Goal: Information Seeking & Learning: Learn about a topic

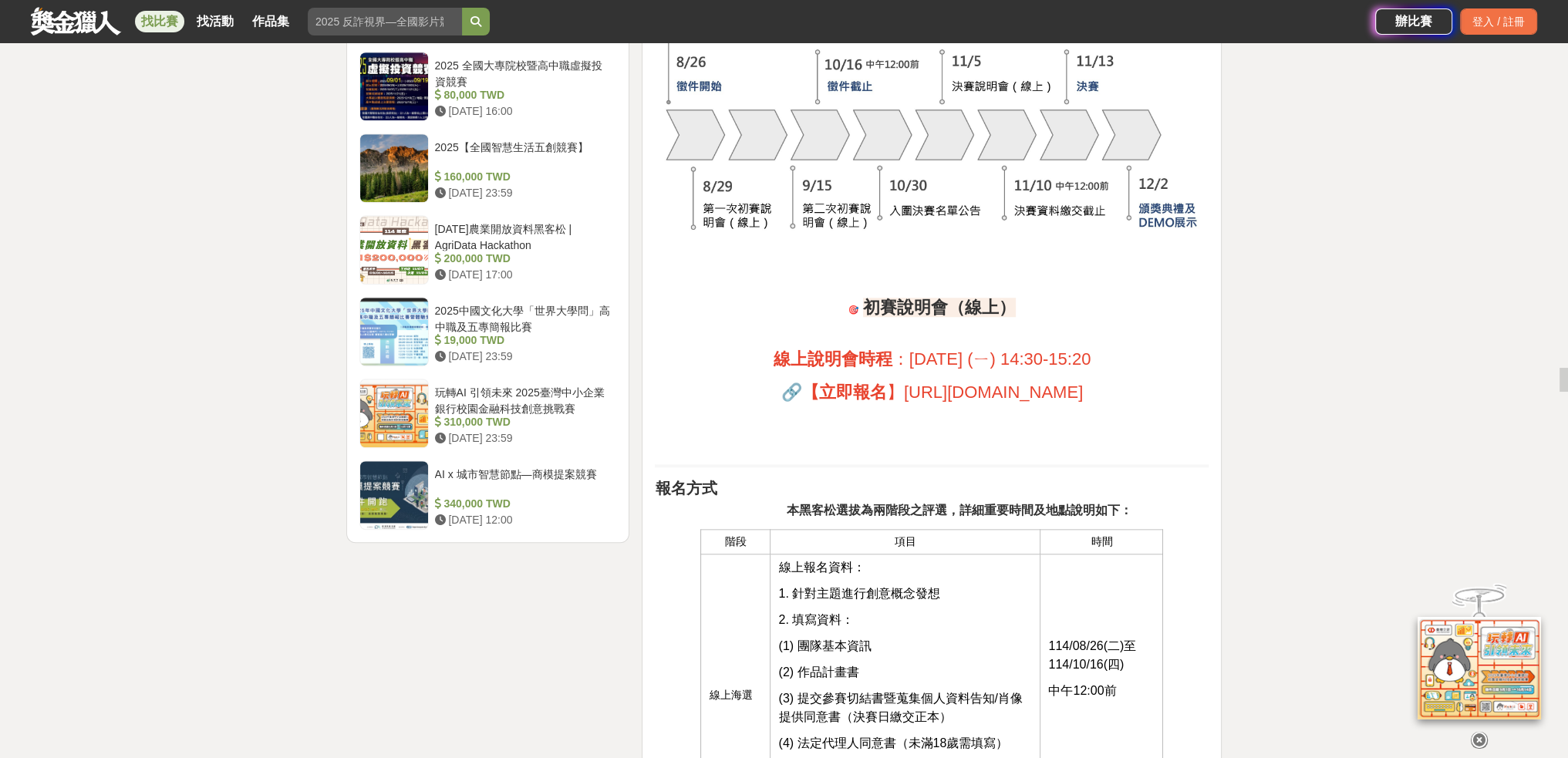
scroll to position [1556, 0]
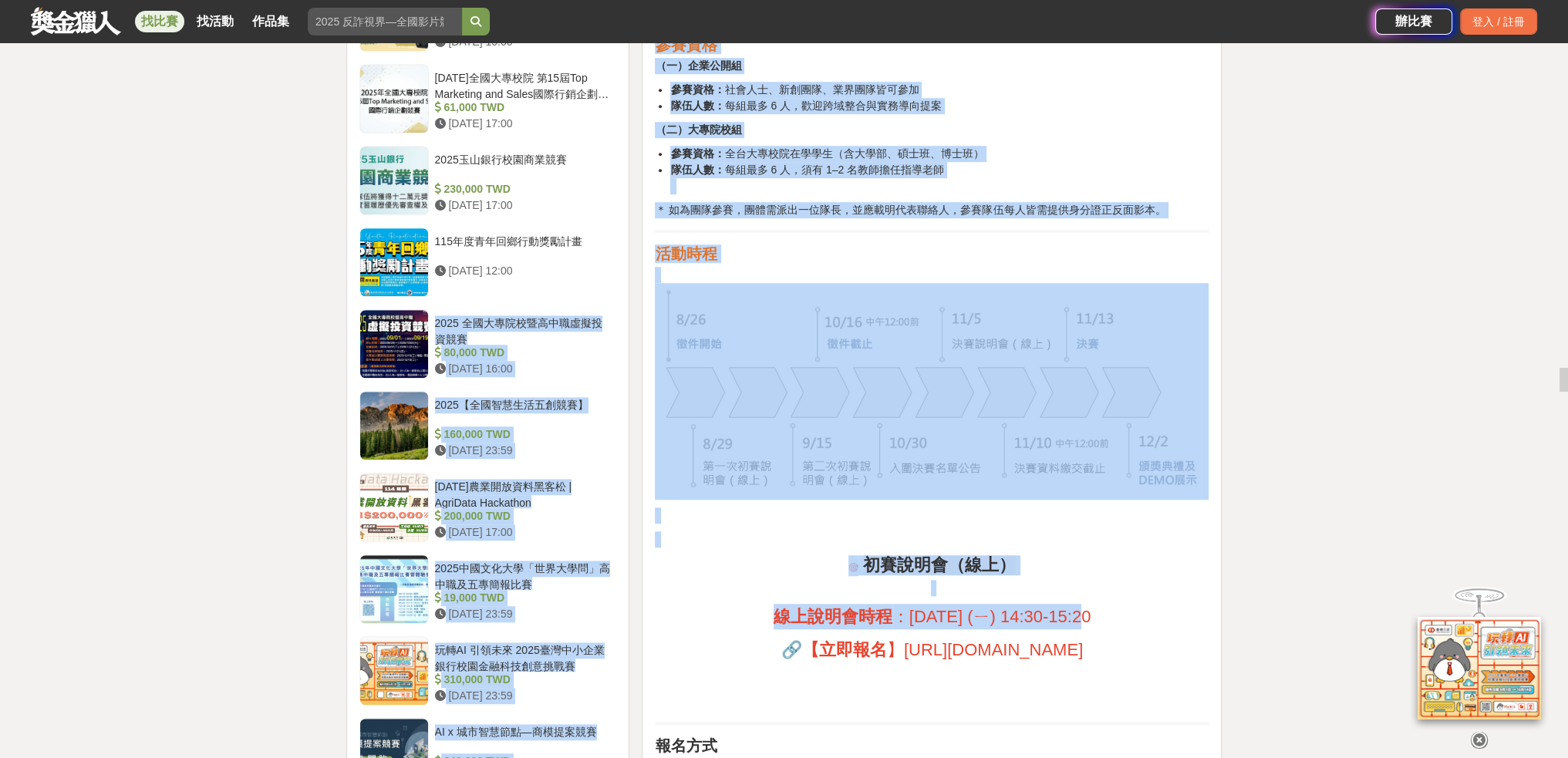
drag, startPoint x: 1232, startPoint y: 594, endPoint x: 145, endPoint y: 313, distance: 1122.7
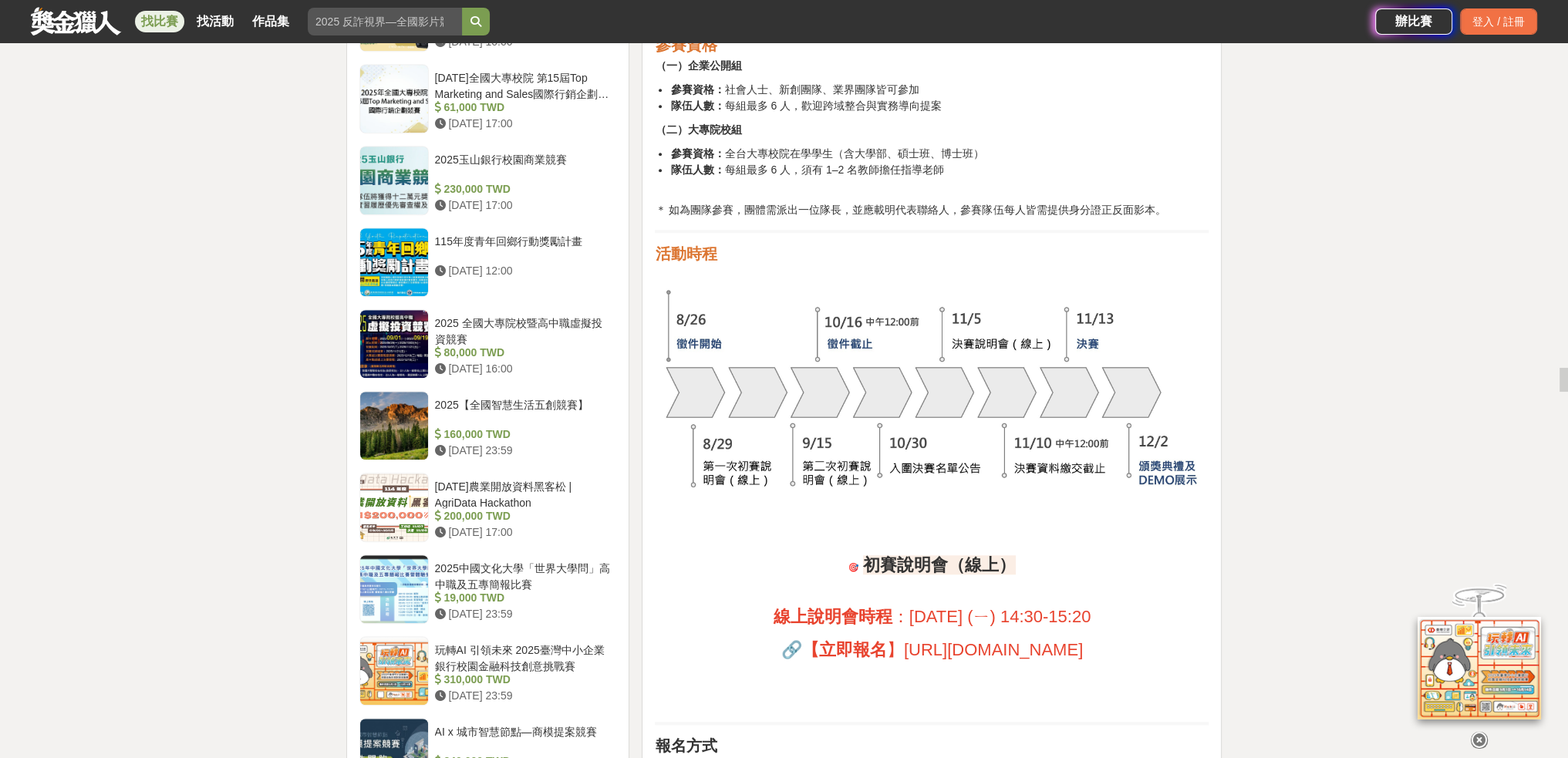
drag, startPoint x: 321, startPoint y: 218, endPoint x: 1216, endPoint y: 660, distance: 998.2
drag, startPoint x: 1248, startPoint y: 660, endPoint x: 246, endPoint y: 260, distance: 1078.9
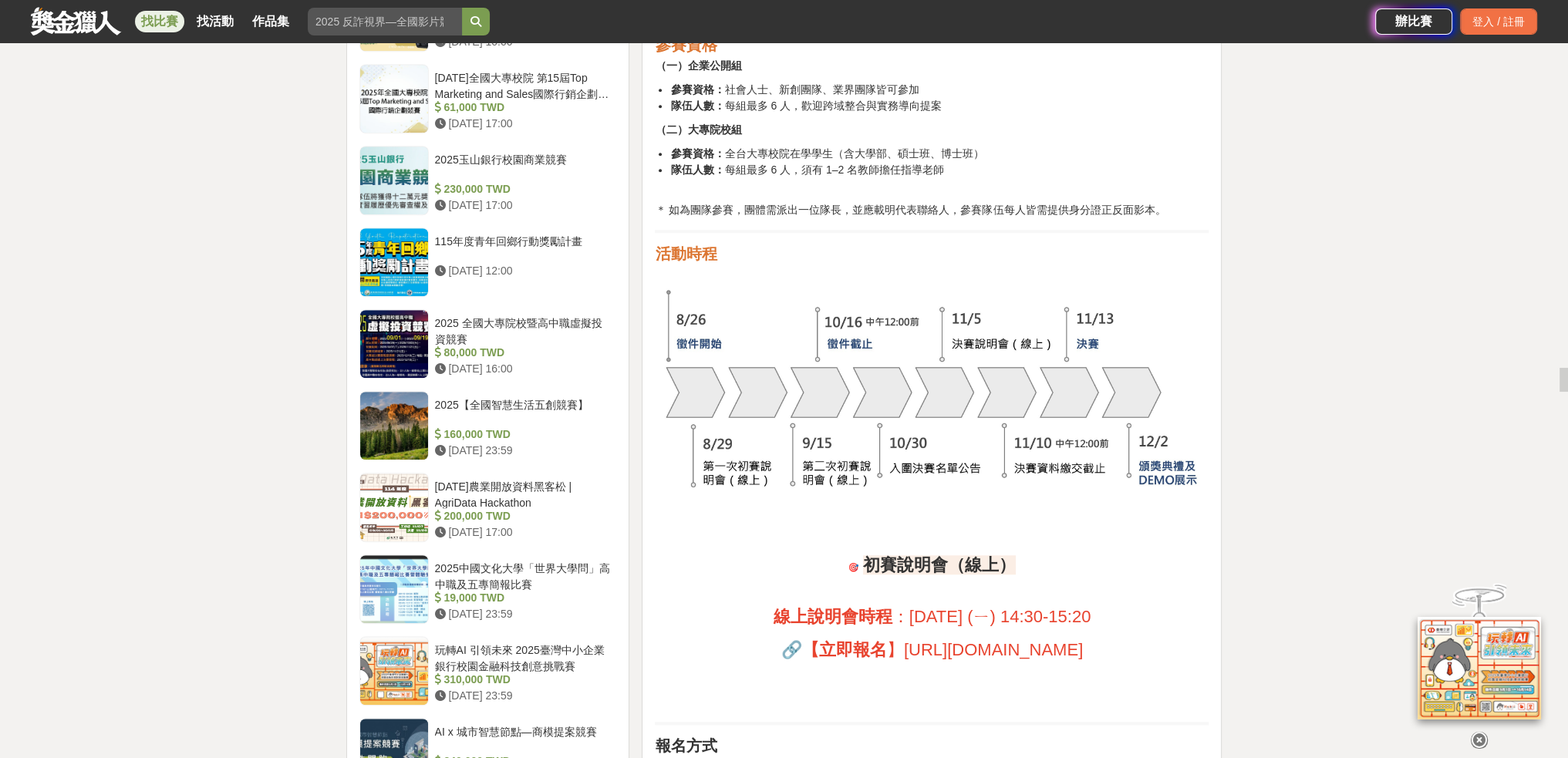
drag, startPoint x: 333, startPoint y: 270, endPoint x: 1213, endPoint y: 641, distance: 955.0
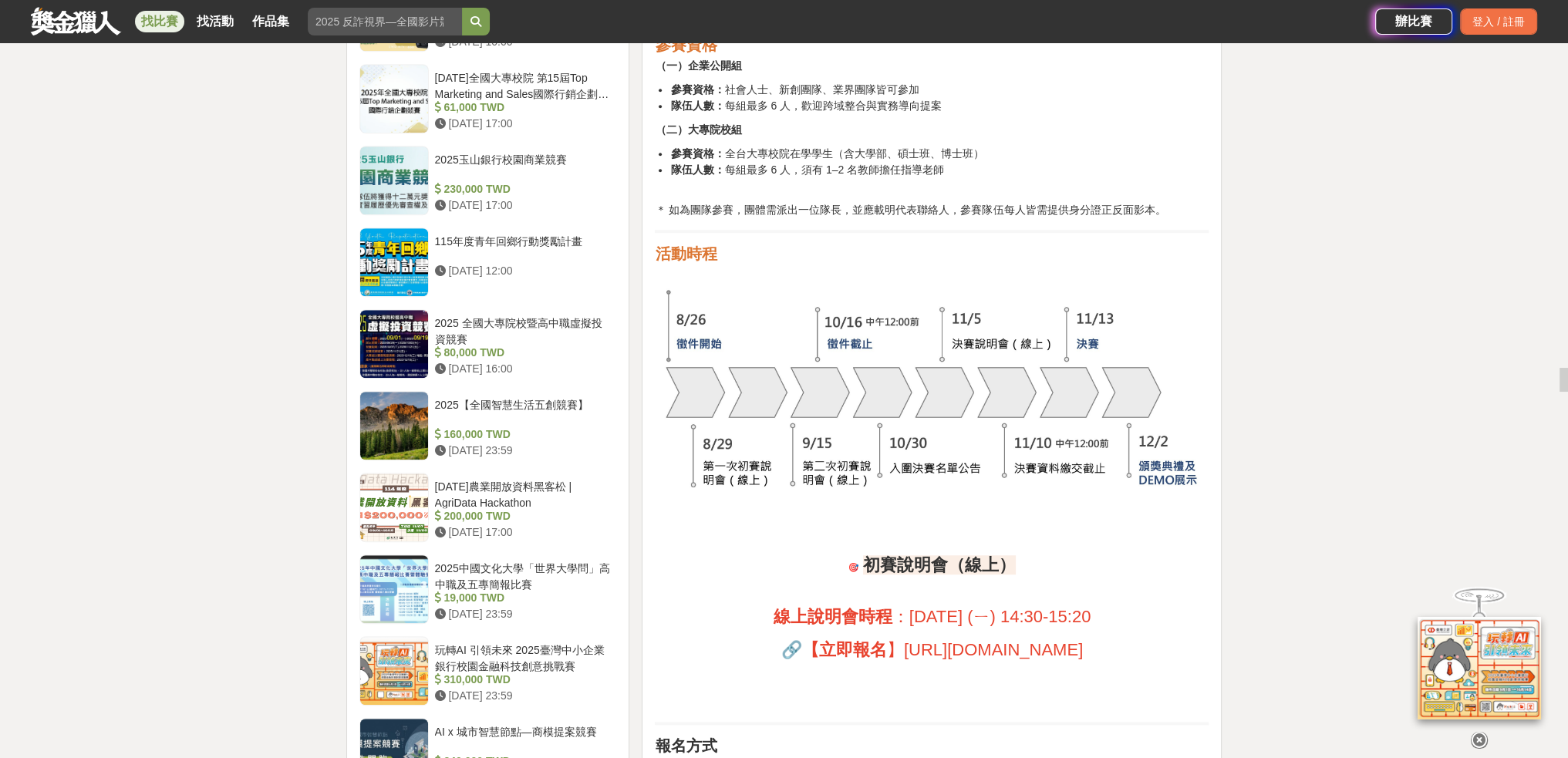
drag, startPoint x: 1243, startPoint y: 660, endPoint x: 105, endPoint y: 243, distance: 1212.0
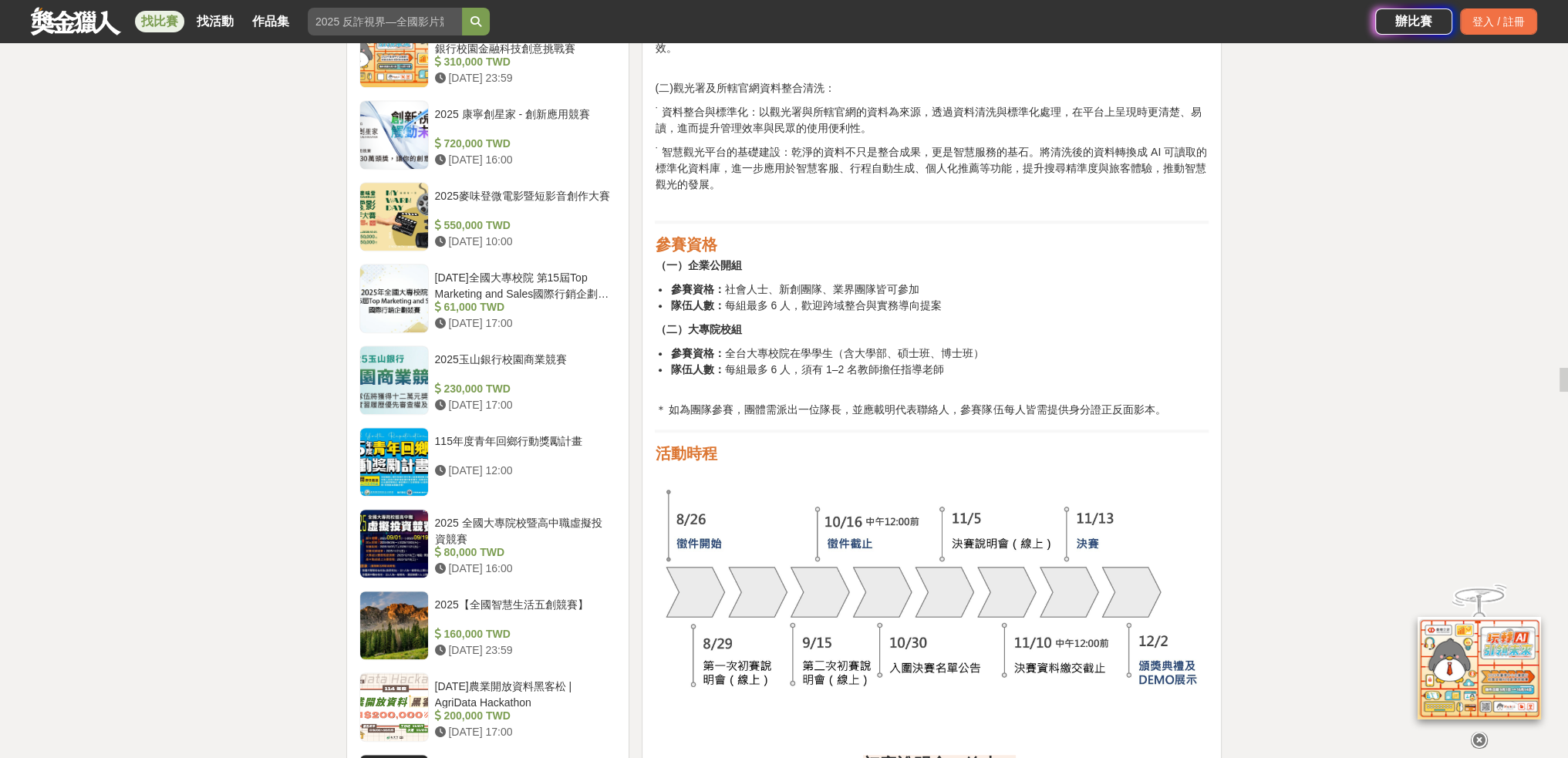
scroll to position [1299, 0]
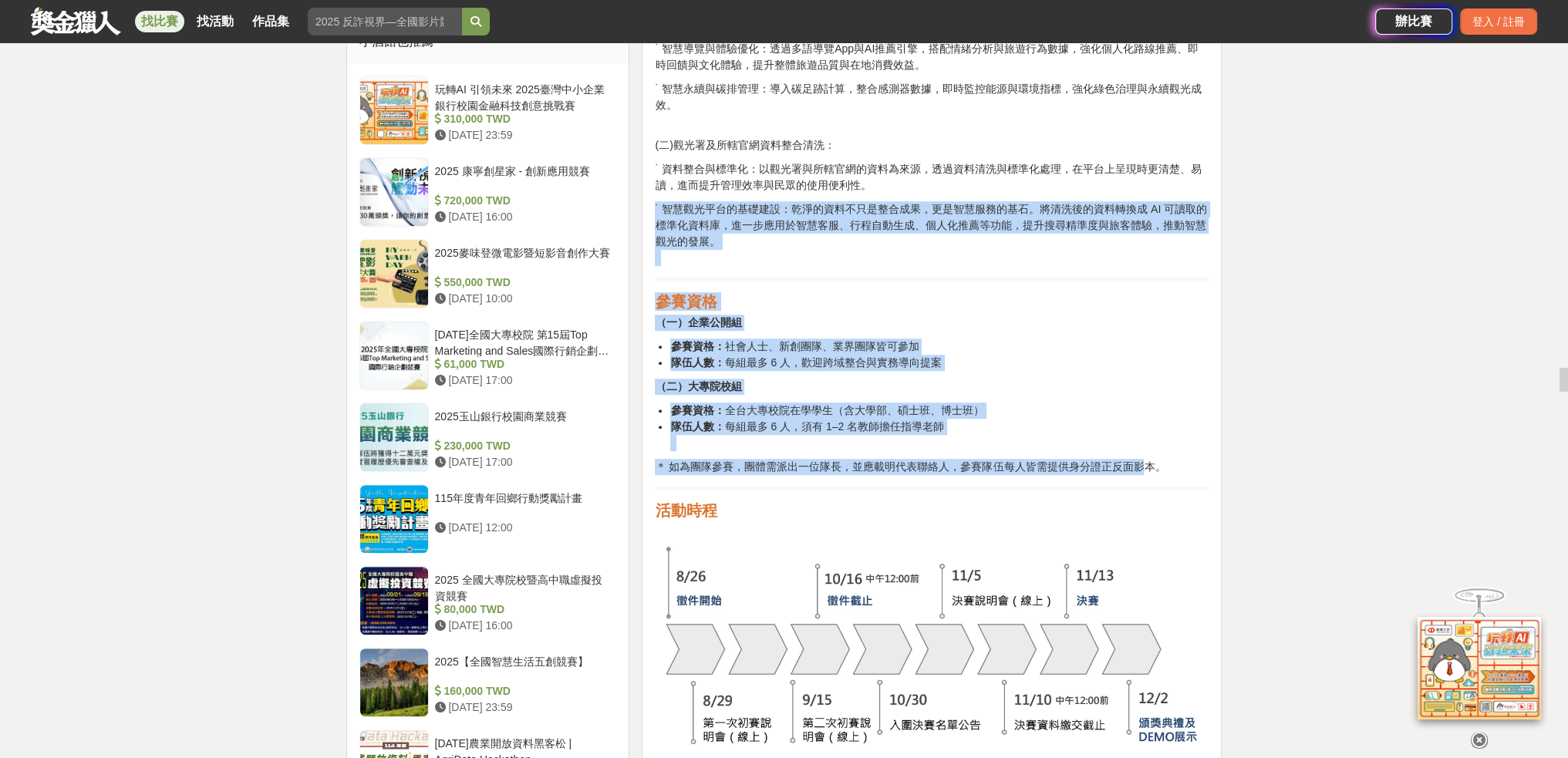
drag, startPoint x: 1141, startPoint y: 459, endPoint x: 653, endPoint y: 271, distance: 523.0
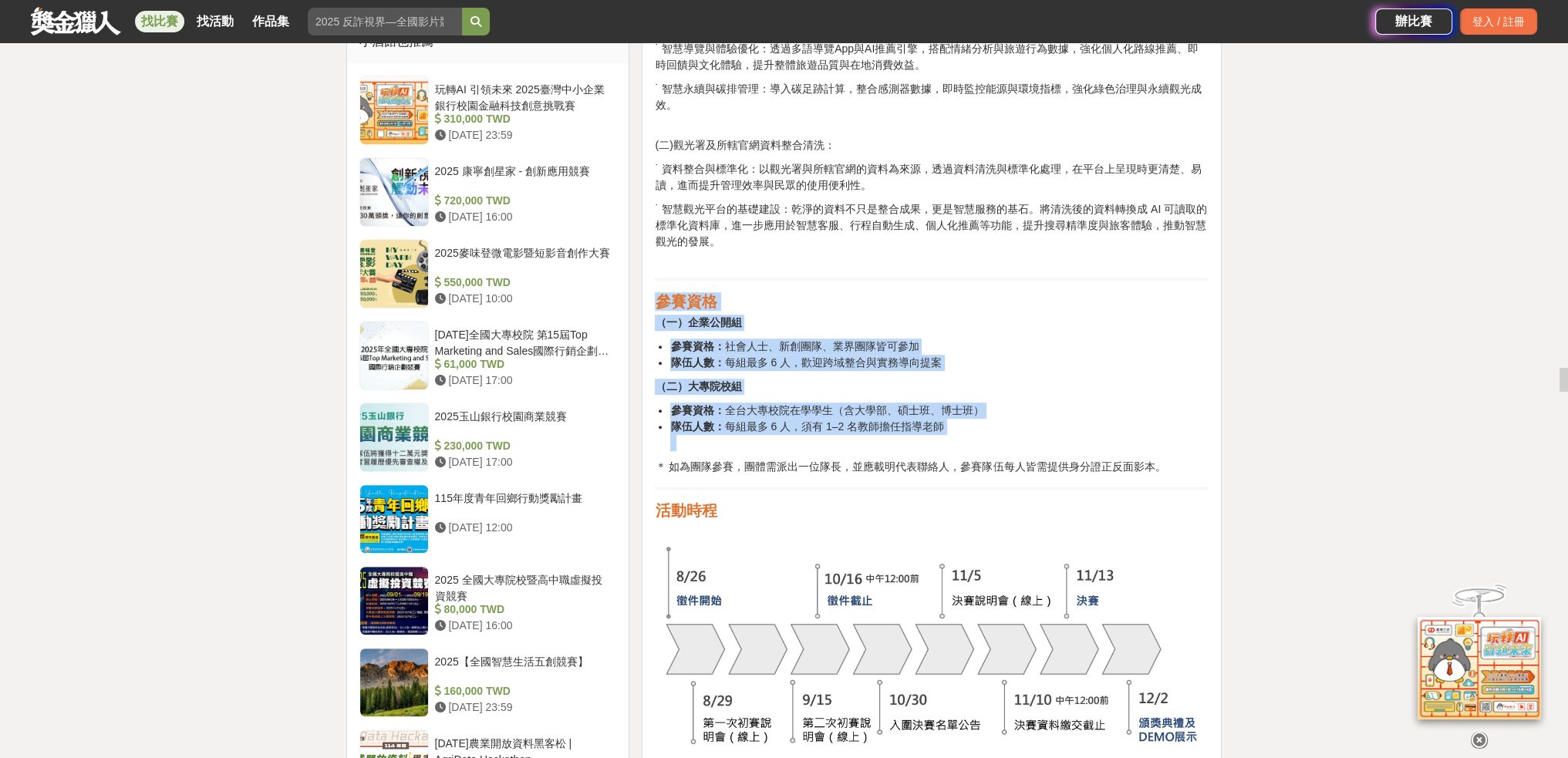
drag, startPoint x: 653, startPoint y: 271, endPoint x: 1282, endPoint y: 446, distance: 652.9
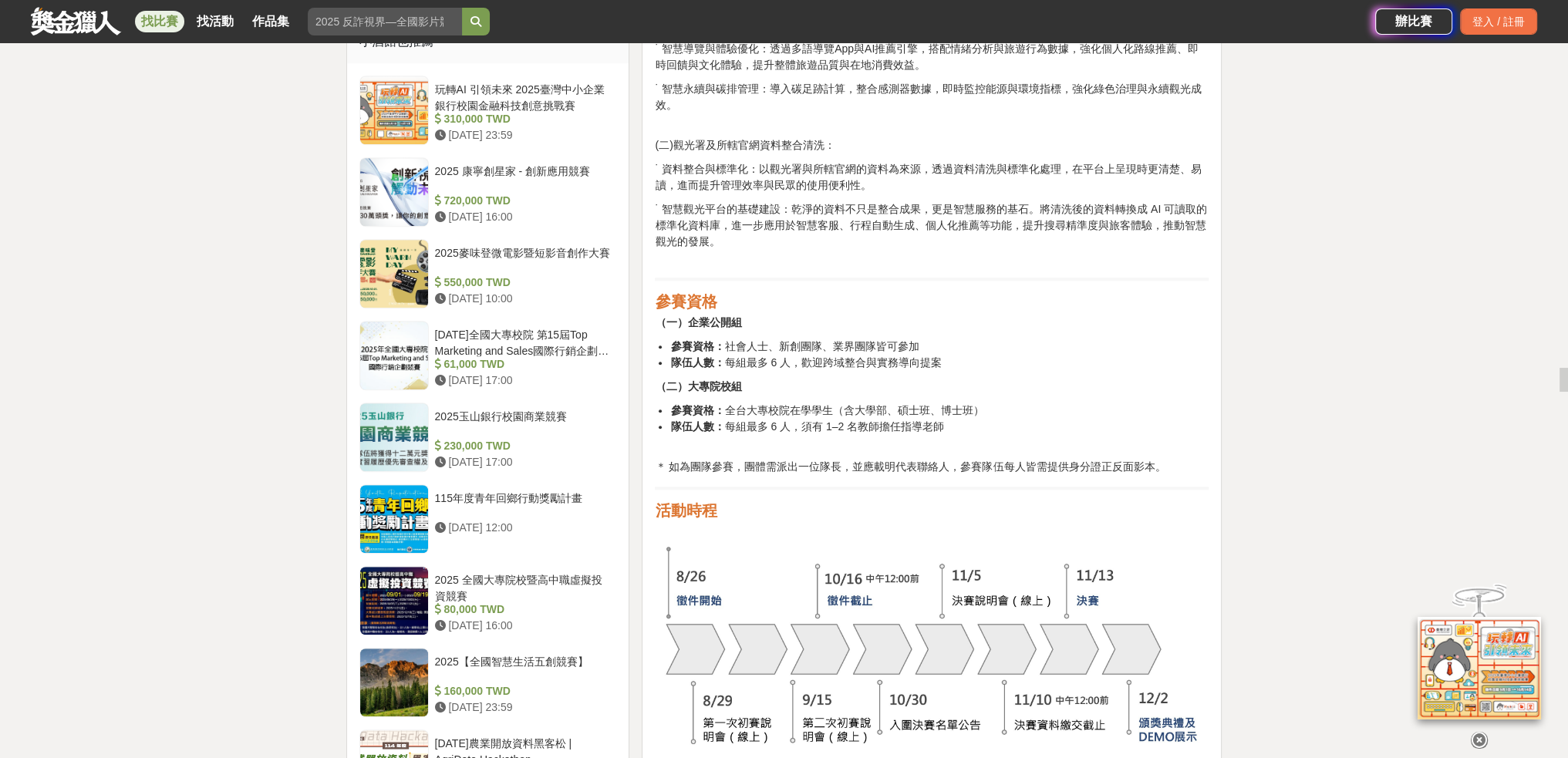
scroll to position [1556, 0]
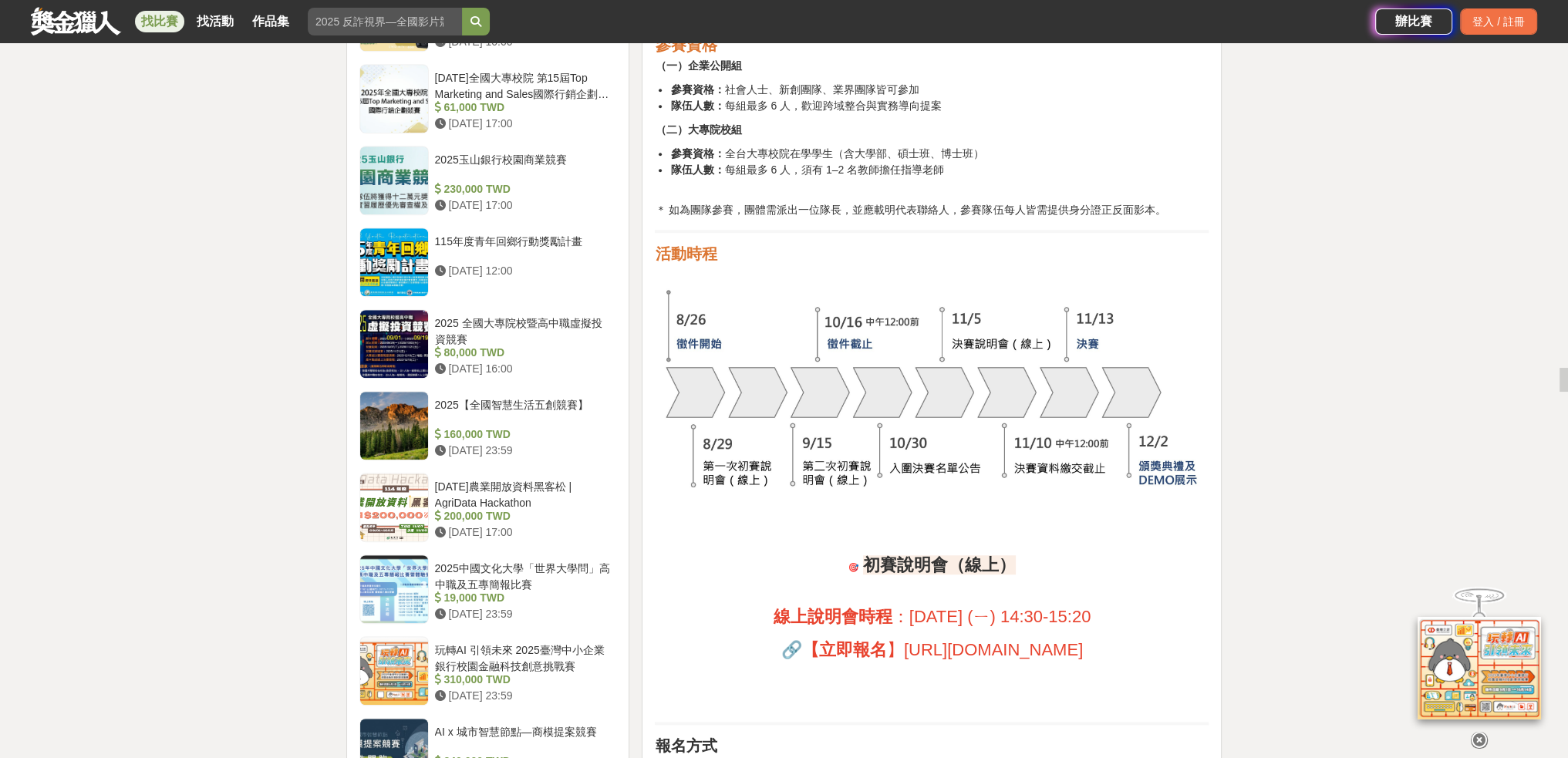
drag, startPoint x: 1259, startPoint y: 632, endPoint x: 107, endPoint y: 219, distance: 1223.8
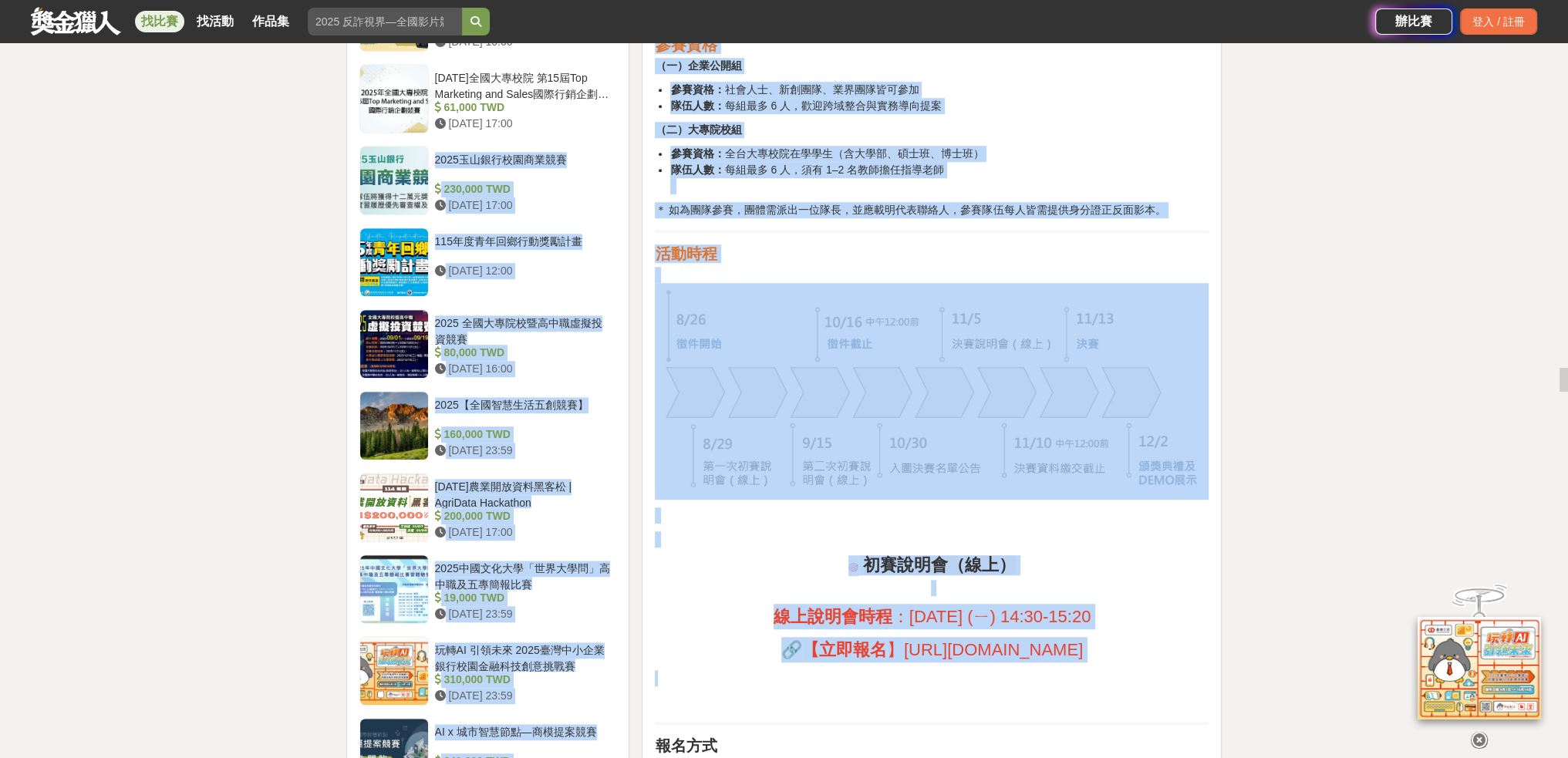
drag, startPoint x: 374, startPoint y: 141, endPoint x: 1258, endPoint y: 670, distance: 1030.2
drag, startPoint x: 1253, startPoint y: 667, endPoint x: 166, endPoint y: 140, distance: 1208.0
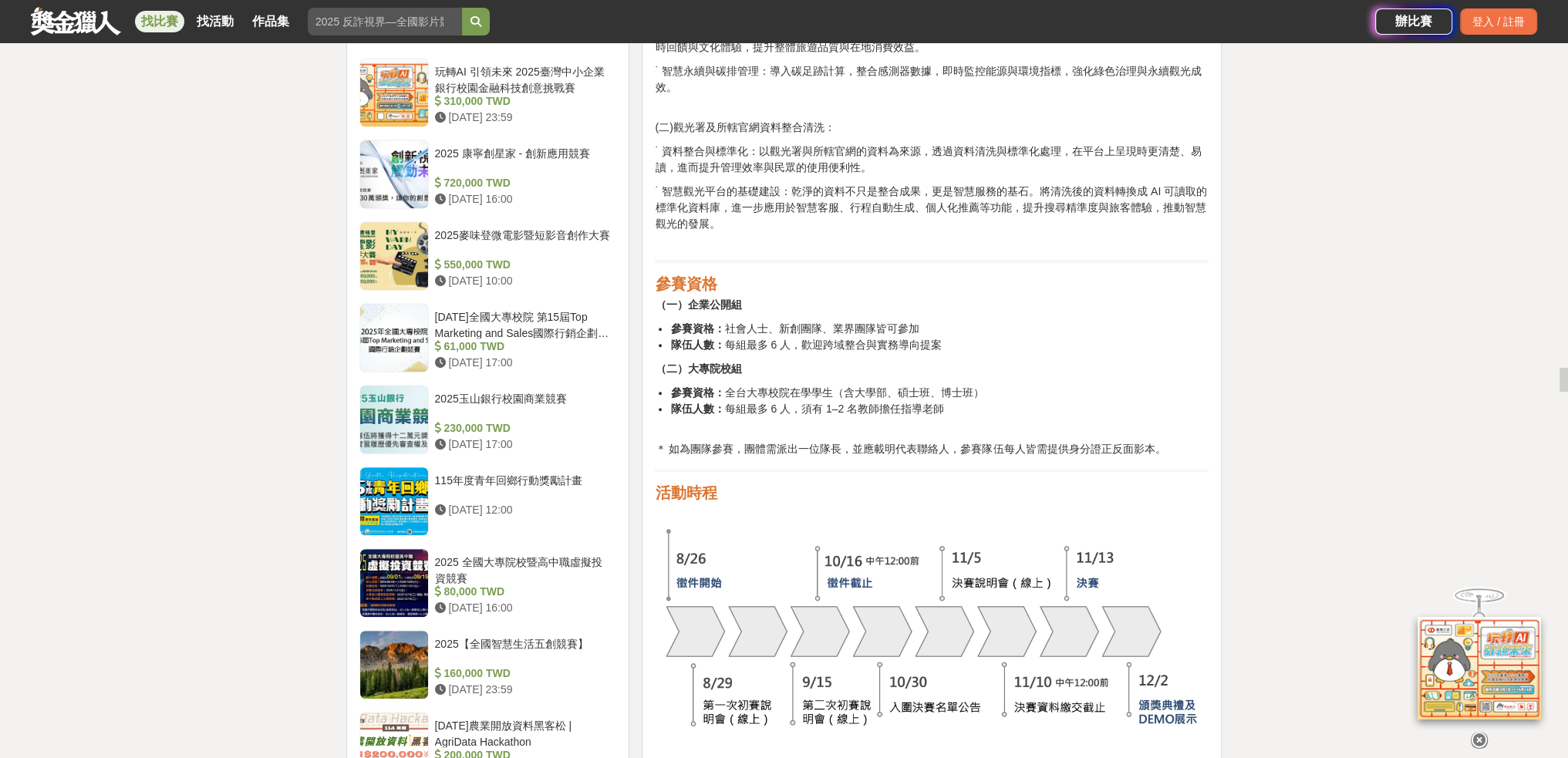
scroll to position [1043, 0]
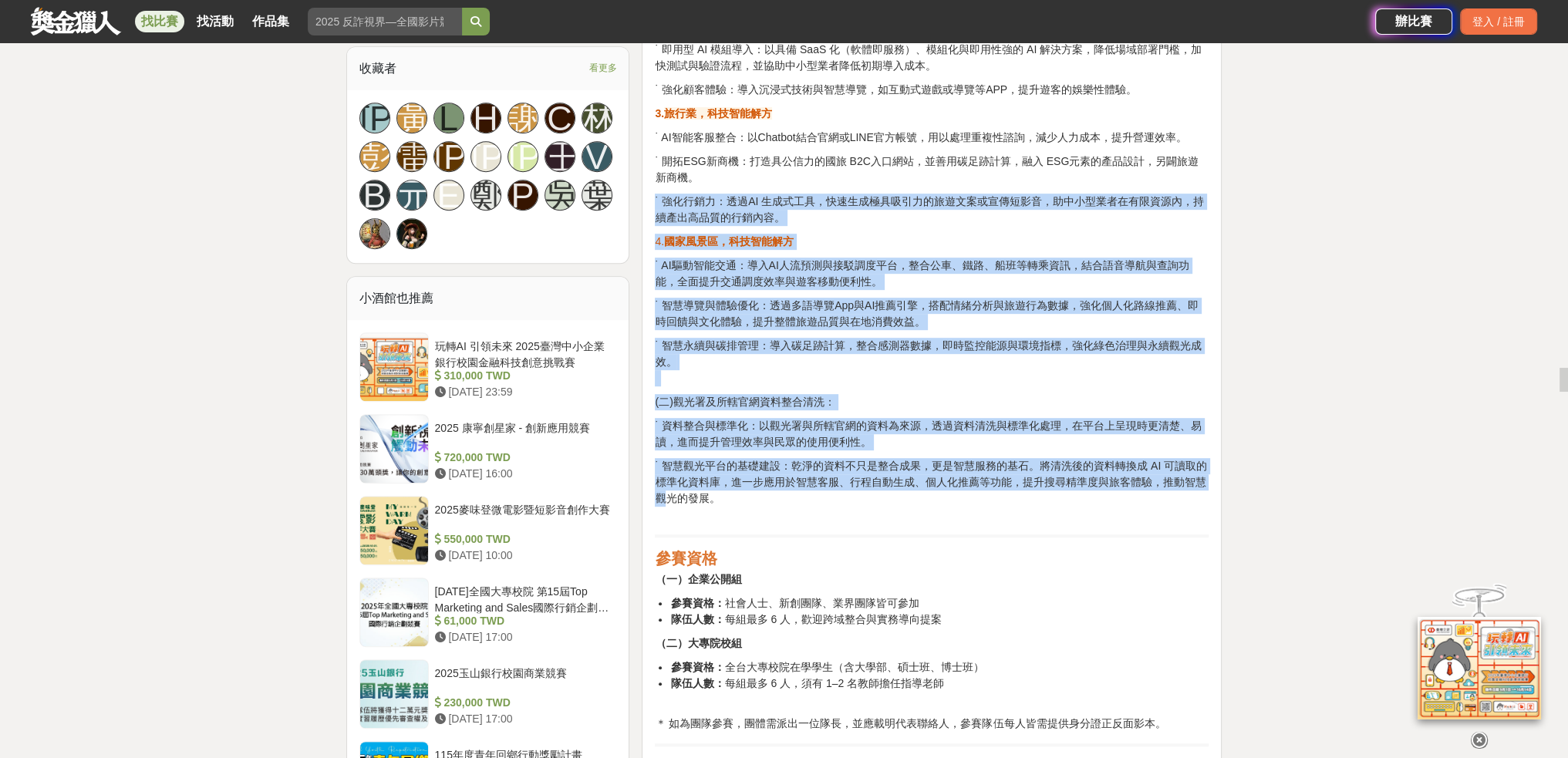
drag, startPoint x: 1225, startPoint y: 487, endPoint x: 670, endPoint y: 182, distance: 633.3
click at [784, 283] on p "˙ AI驅動智能交通：導入AI人流預測與接駁調度平台，整合公車、鐵路、船班等轉乘資訊，結合語音導航與查詢功能，全面提升交通調度效率與遊客移動便利性。" at bounding box center [931, 274] width 554 height 33
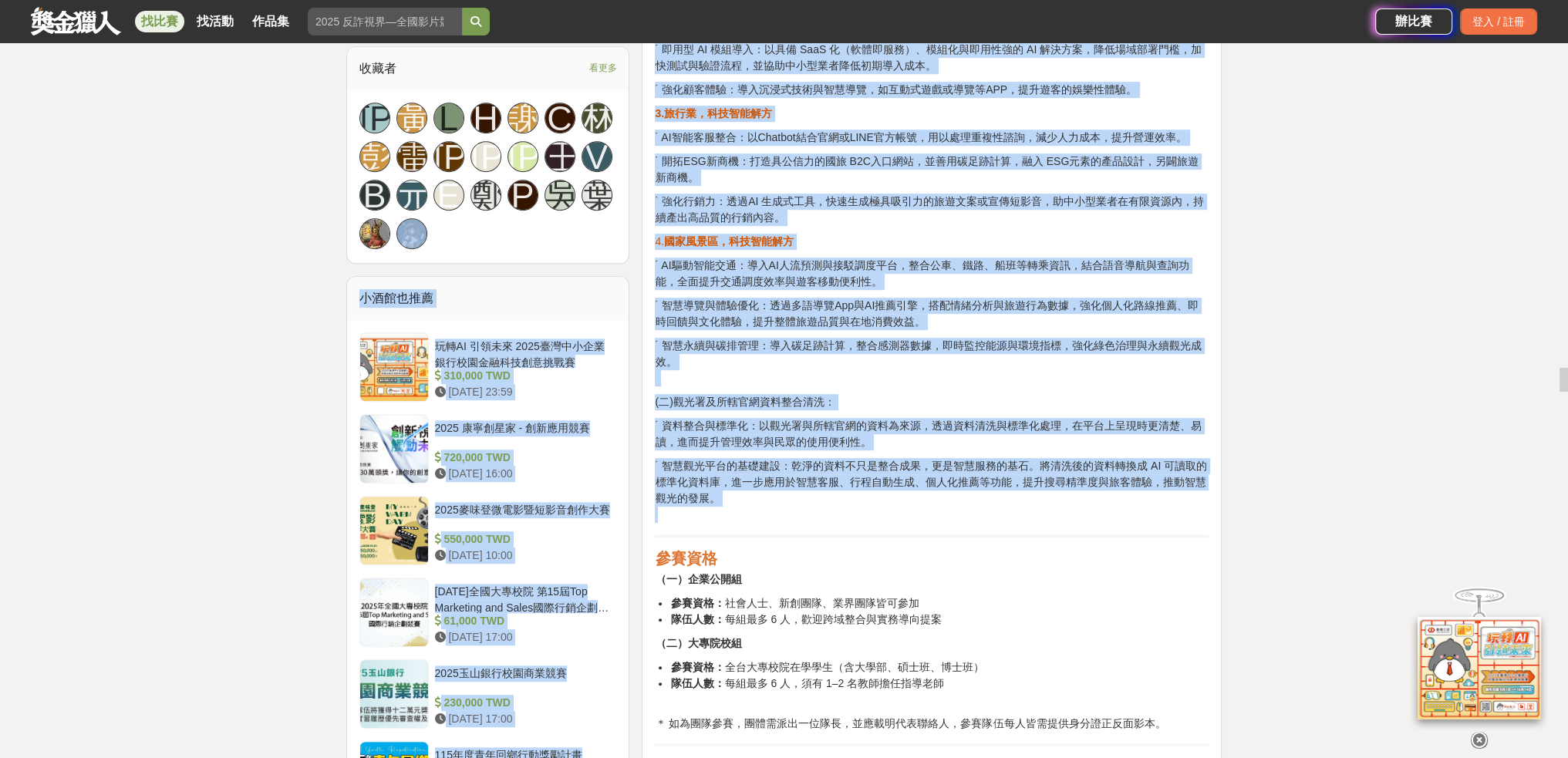
drag, startPoint x: 612, startPoint y: 220, endPoint x: 1084, endPoint y: 509, distance: 553.4
click at [1084, 509] on p "˙ 智慧觀光平台的基礎建設：乾淨的資料不只是整合成果，更是智慧服務的基石。將清洗後的資料轉換成 AI 可讀取的標準化資料庫，進一步應用於智慧客服、行程自動生成…" at bounding box center [931, 491] width 554 height 65
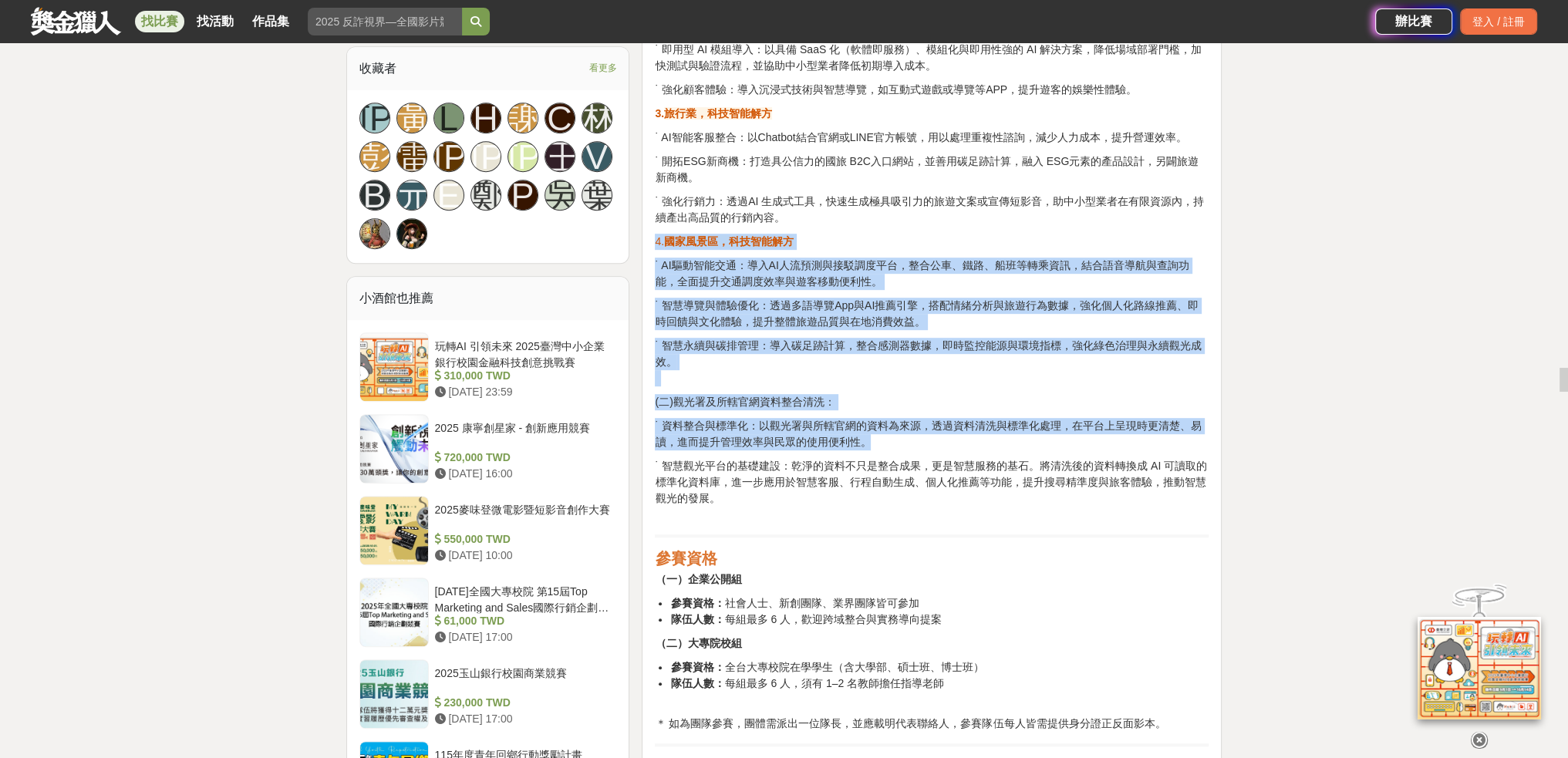
drag, startPoint x: 1084, startPoint y: 509, endPoint x: 656, endPoint y: 241, distance: 505.0
click at [656, 241] on span "4." at bounding box center [659, 241] width 9 height 13
drag, startPoint x: 656, startPoint y: 241, endPoint x: 1042, endPoint y: 512, distance: 471.6
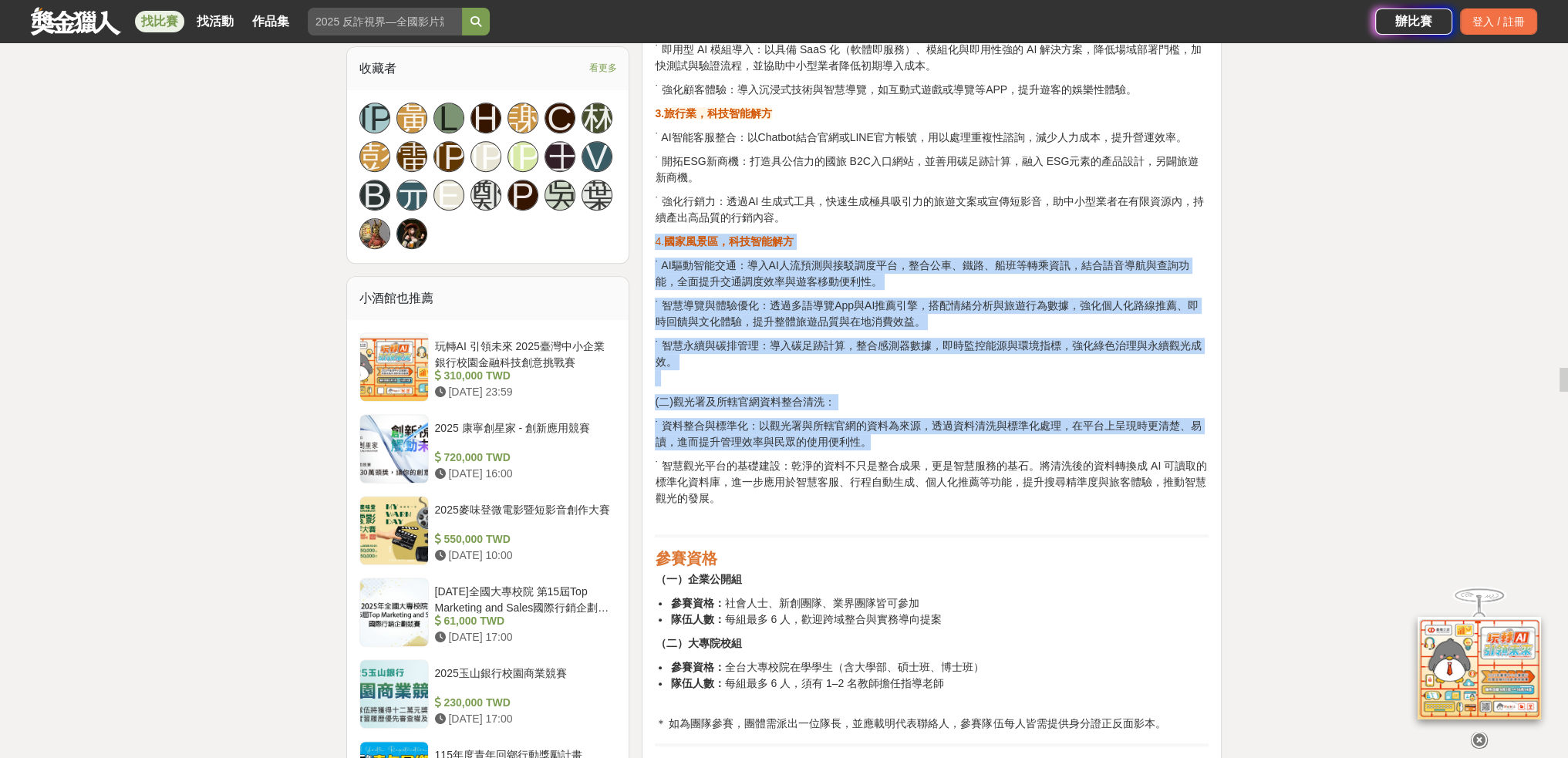
click at [1043, 512] on p "˙ 智慧觀光平台的基礎建設：乾淨的資料不只是整合成果，更是智慧服務的基石。將清洗後的資料轉換成 AI 可讀取的標準化資料庫，進一步應用於智慧客服、行程自動生成…" at bounding box center [931, 491] width 554 height 65
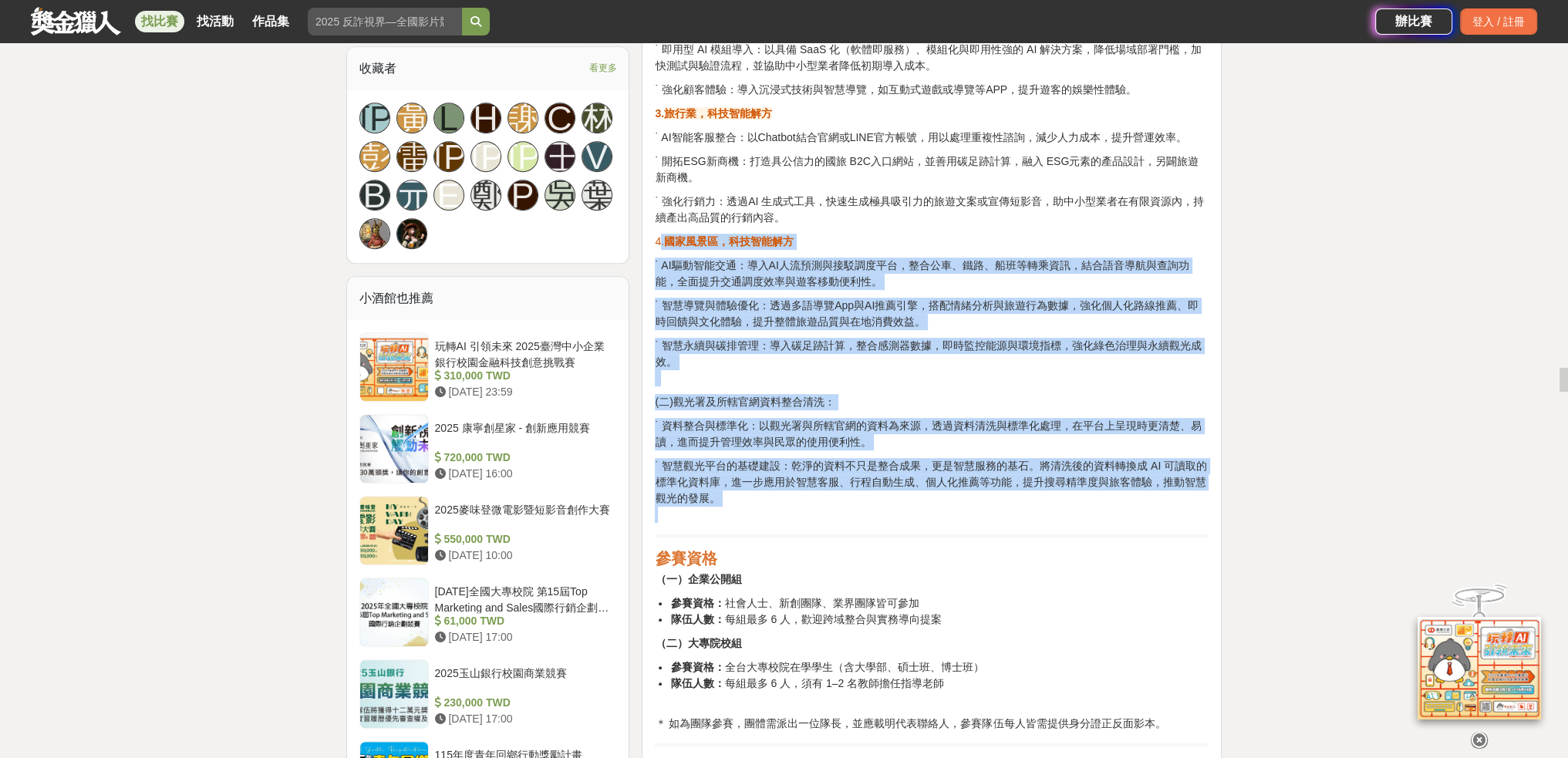
drag, startPoint x: 662, startPoint y: 232, endPoint x: 977, endPoint y: 510, distance: 420.1
click at [978, 510] on p "˙ 智慧觀光平台的基礎建設：乾淨的資料不只是整合成果，更是智慧服務的基石。將清洗後的資料轉換成 AI 可讀取的標準化資料庫，進一步應用於智慧客服、行程自動生成…" at bounding box center [931, 491] width 554 height 65
drag, startPoint x: 978, startPoint y: 510, endPoint x: 934, endPoint y: 501, distance: 44.9
click at [934, 501] on p "˙ 智慧觀光平台的基礎建設：乾淨的資料不只是整合成果，更是智慧服務的基石。將清洗後的資料轉換成 AI 可讀取的標準化資料庫，進一步應用於智慧客服、行程自動生成…" at bounding box center [931, 491] width 554 height 65
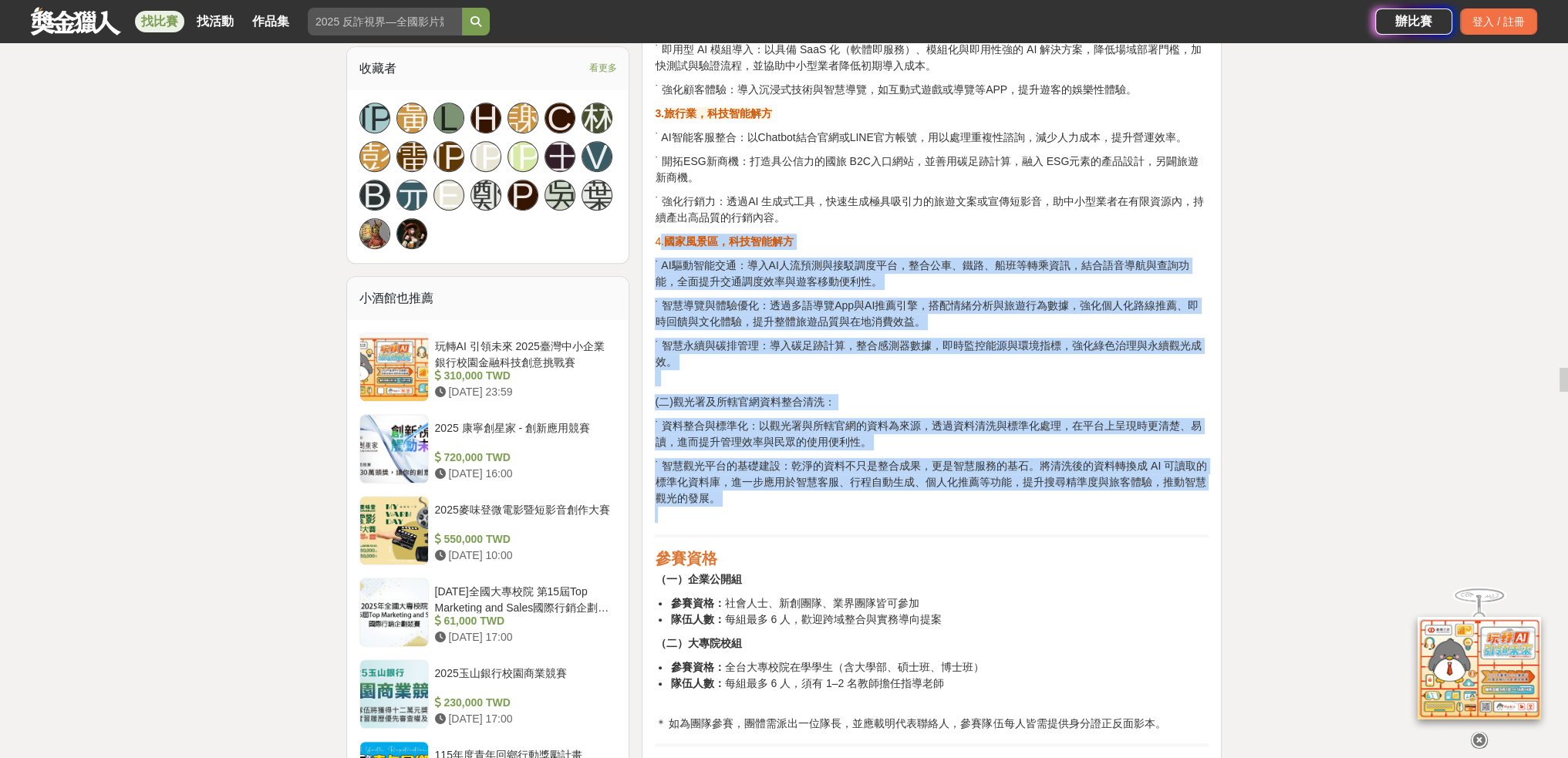
click at [934, 501] on p "˙ 智慧觀光平台的基礎建設：乾淨的資料不只是整合成果，更是智慧服務的基石。將清洗後的資料轉換成 AI 可讀取的標準化資料庫，進一步應用於智慧客服、行程自動生成…" at bounding box center [931, 491] width 554 height 65
drag, startPoint x: 934, startPoint y: 501, endPoint x: 712, endPoint y: 240, distance: 342.6
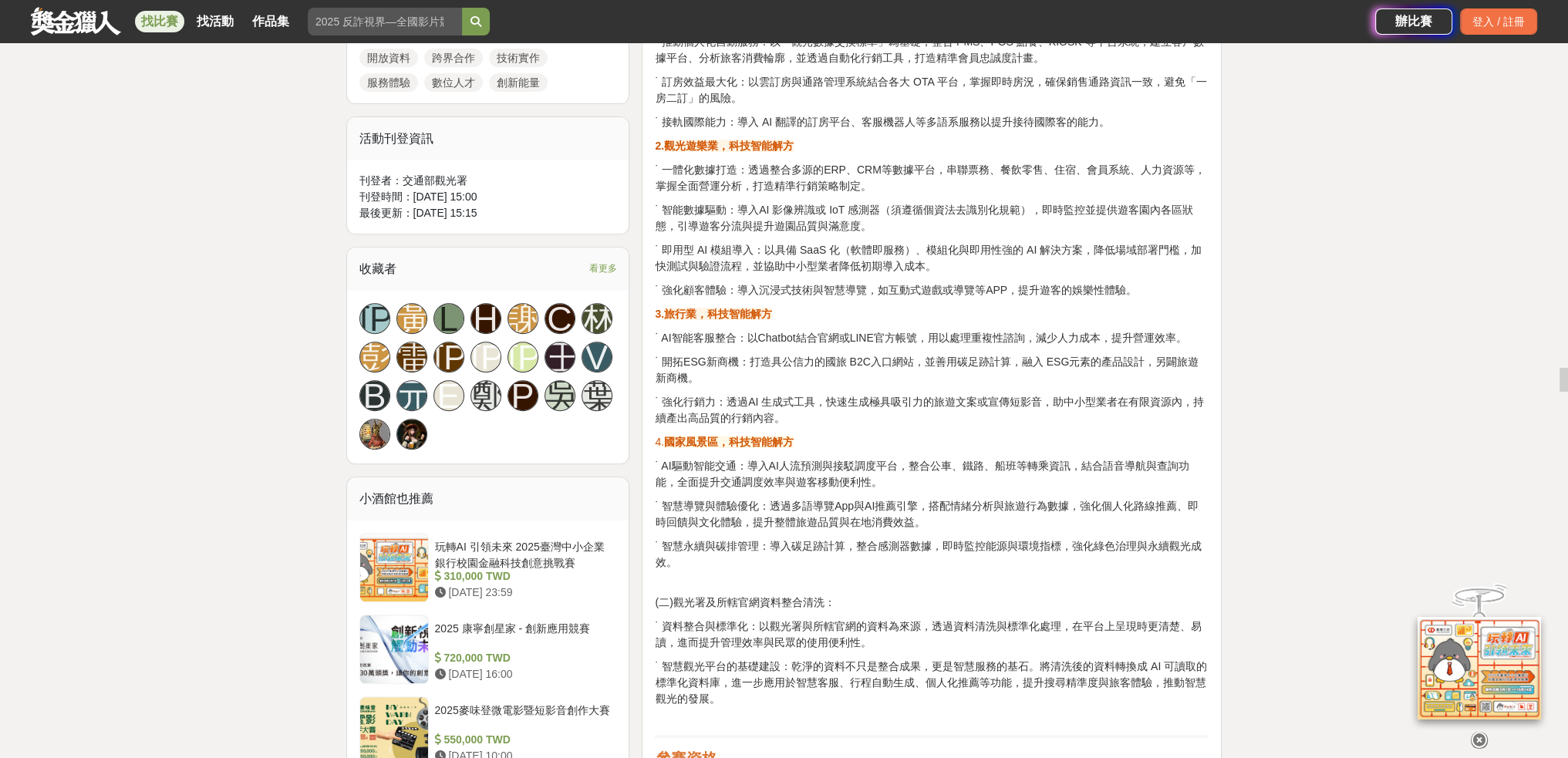
scroll to position [785, 0]
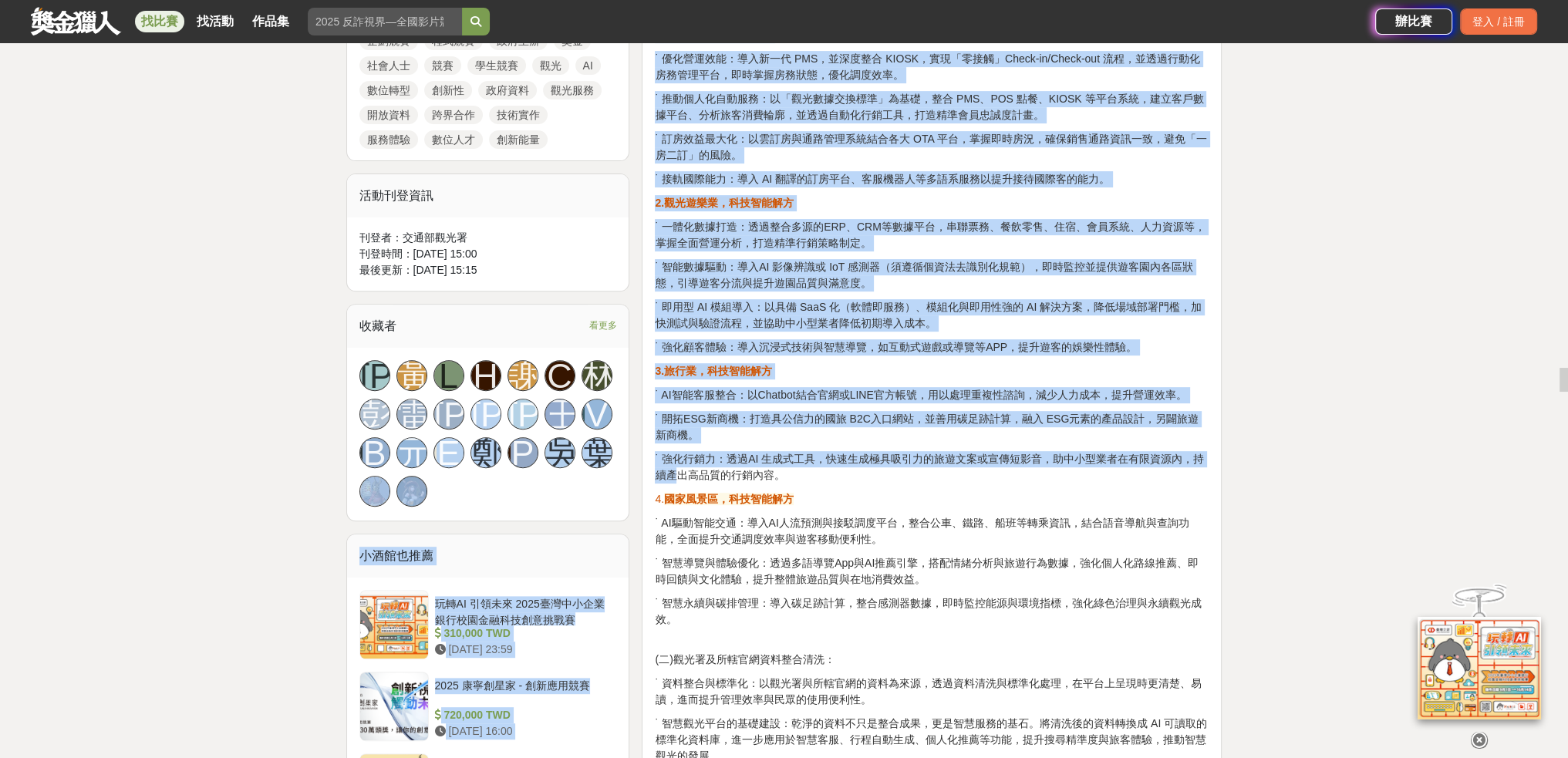
drag, startPoint x: 1246, startPoint y: 451, endPoint x: 631, endPoint y: 362, distance: 621.4
click at [654, 370] on strong "3." at bounding box center [659, 371] width 9 height 13
drag, startPoint x: 656, startPoint y: 373, endPoint x: 821, endPoint y: 466, distance: 189.4
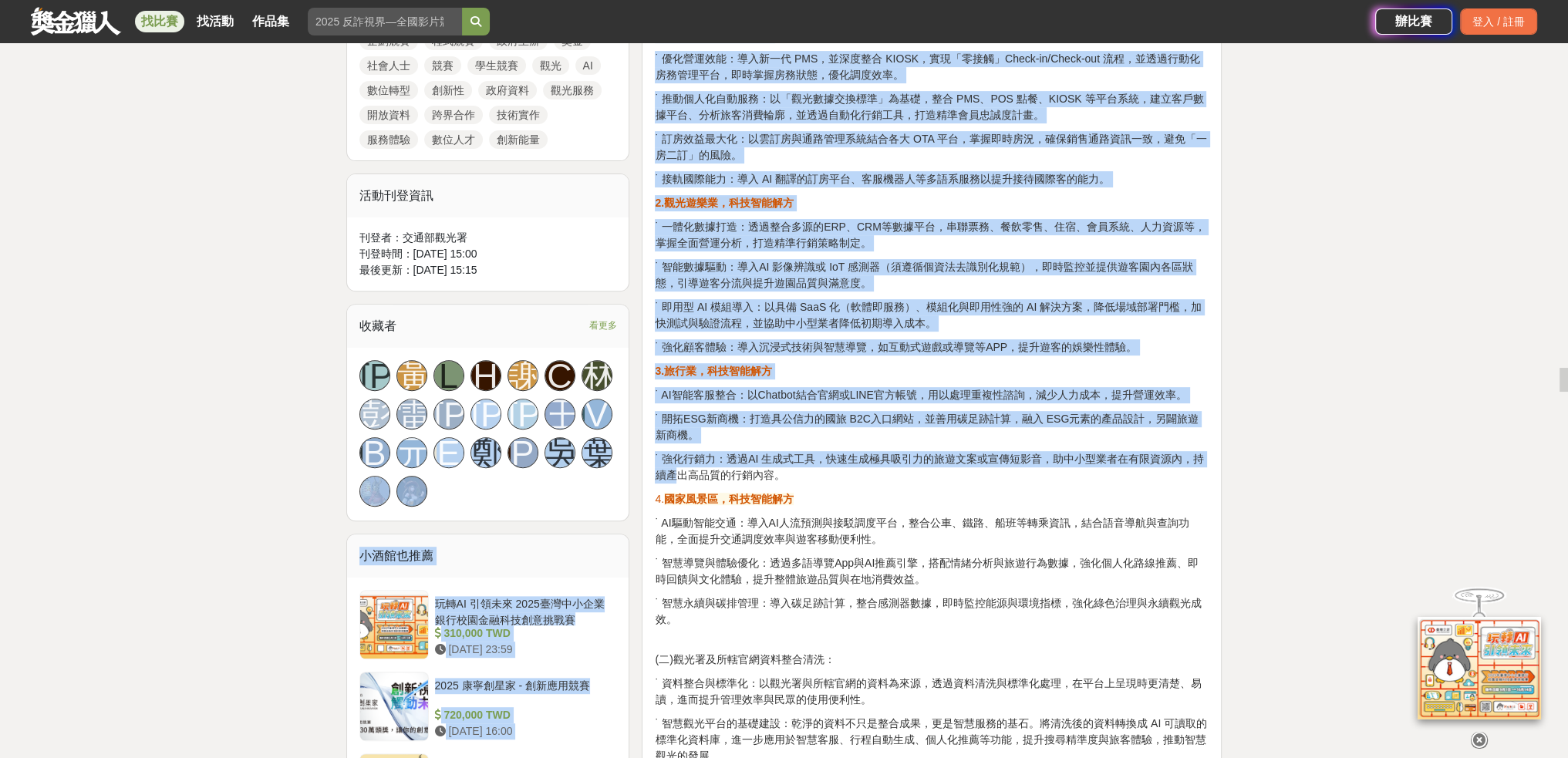
click at [817, 468] on p "˙ 強化行銷力：透過AI 生成式工具，快速生成極具吸引力的旅遊文案或宣傳短影音，助中小型業者在有限資源內，持續產出高品質的行銷內容。" at bounding box center [931, 467] width 554 height 33
drag, startPoint x: 814, startPoint y: 468, endPoint x: 653, endPoint y: 370, distance: 188.5
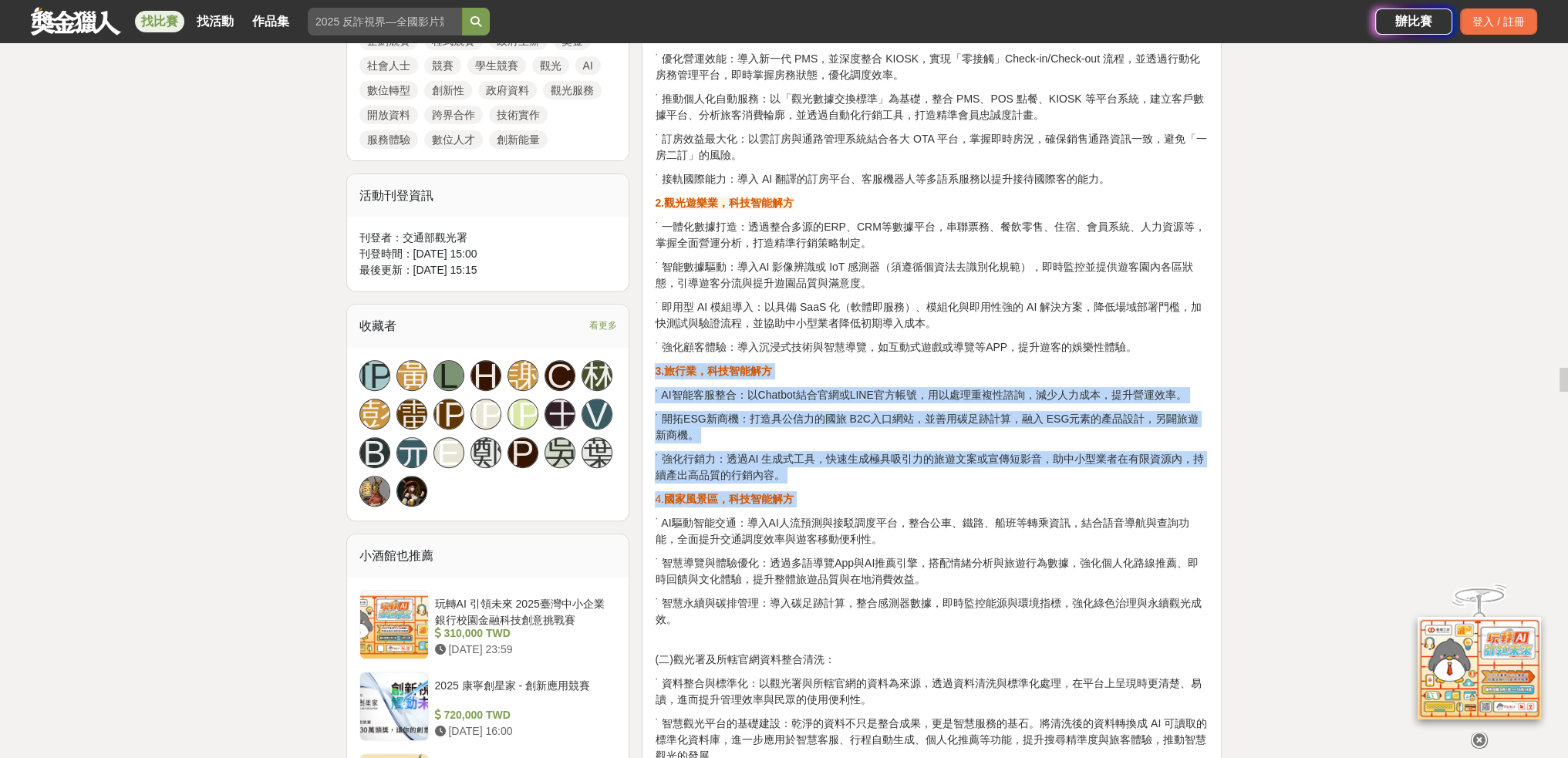
drag, startPoint x: 653, startPoint y: 370, endPoint x: 840, endPoint y: 496, distance: 225.5
click at [845, 504] on p "4. 國家風景區，科技智能解方" at bounding box center [931, 500] width 554 height 16
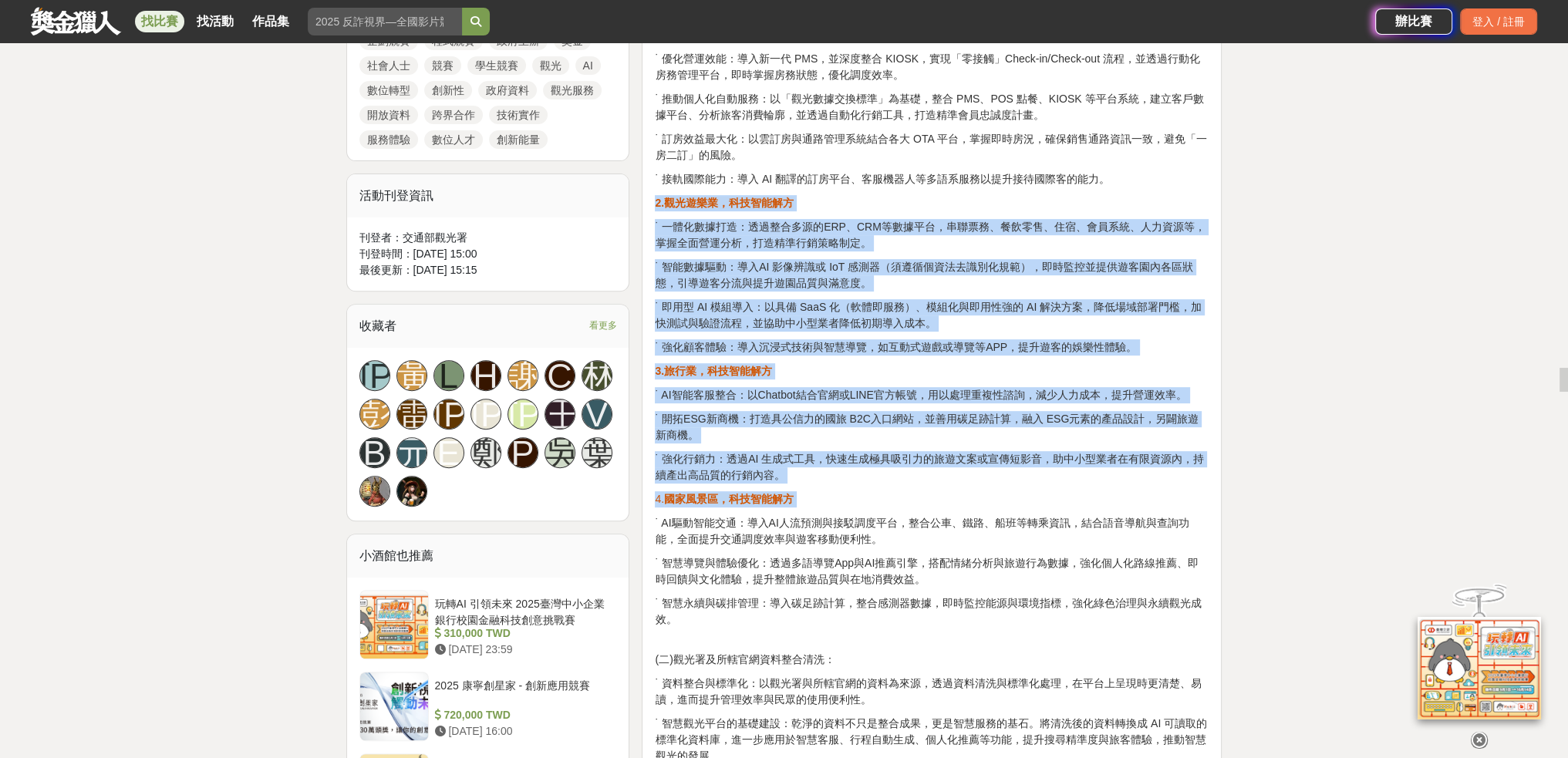
drag, startPoint x: 809, startPoint y: 480, endPoint x: 648, endPoint y: 193, distance: 329.1
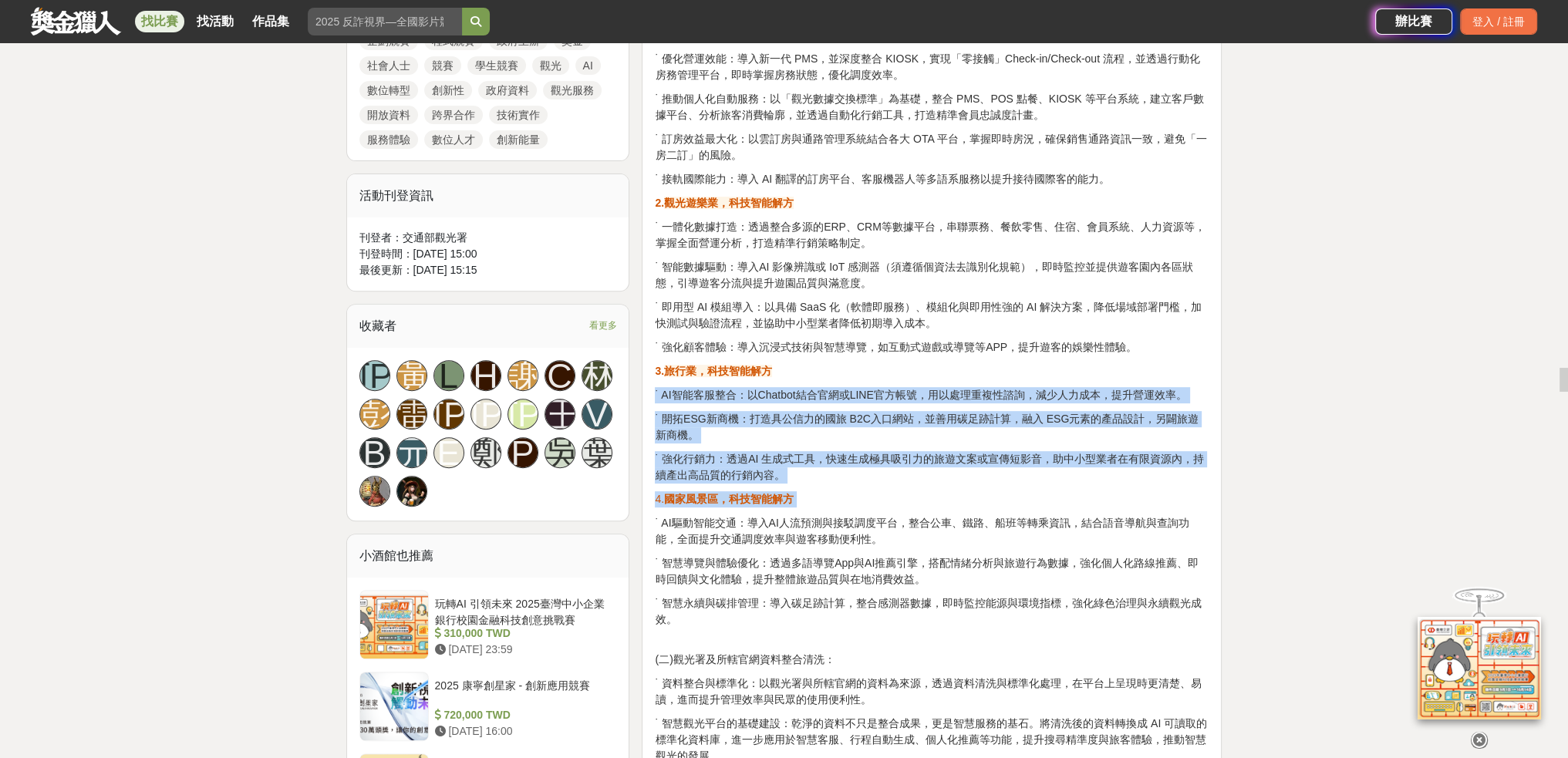
drag, startPoint x: 648, startPoint y: 194, endPoint x: 1237, endPoint y: 362, distance: 612.5
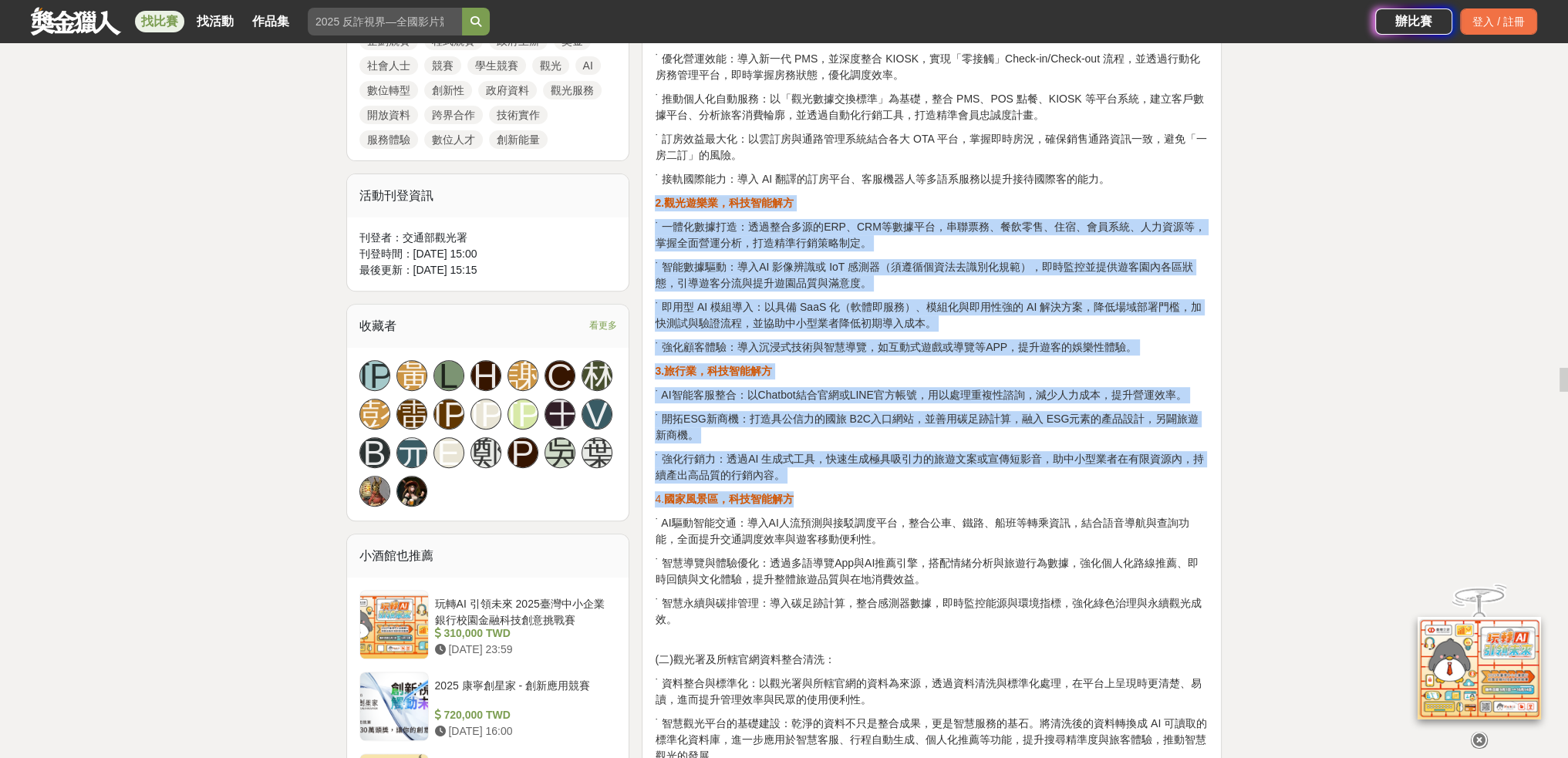
drag, startPoint x: 833, startPoint y: 485, endPoint x: 655, endPoint y: 199, distance: 336.9
click at [655, 199] on strong "2." at bounding box center [659, 203] width 9 height 13
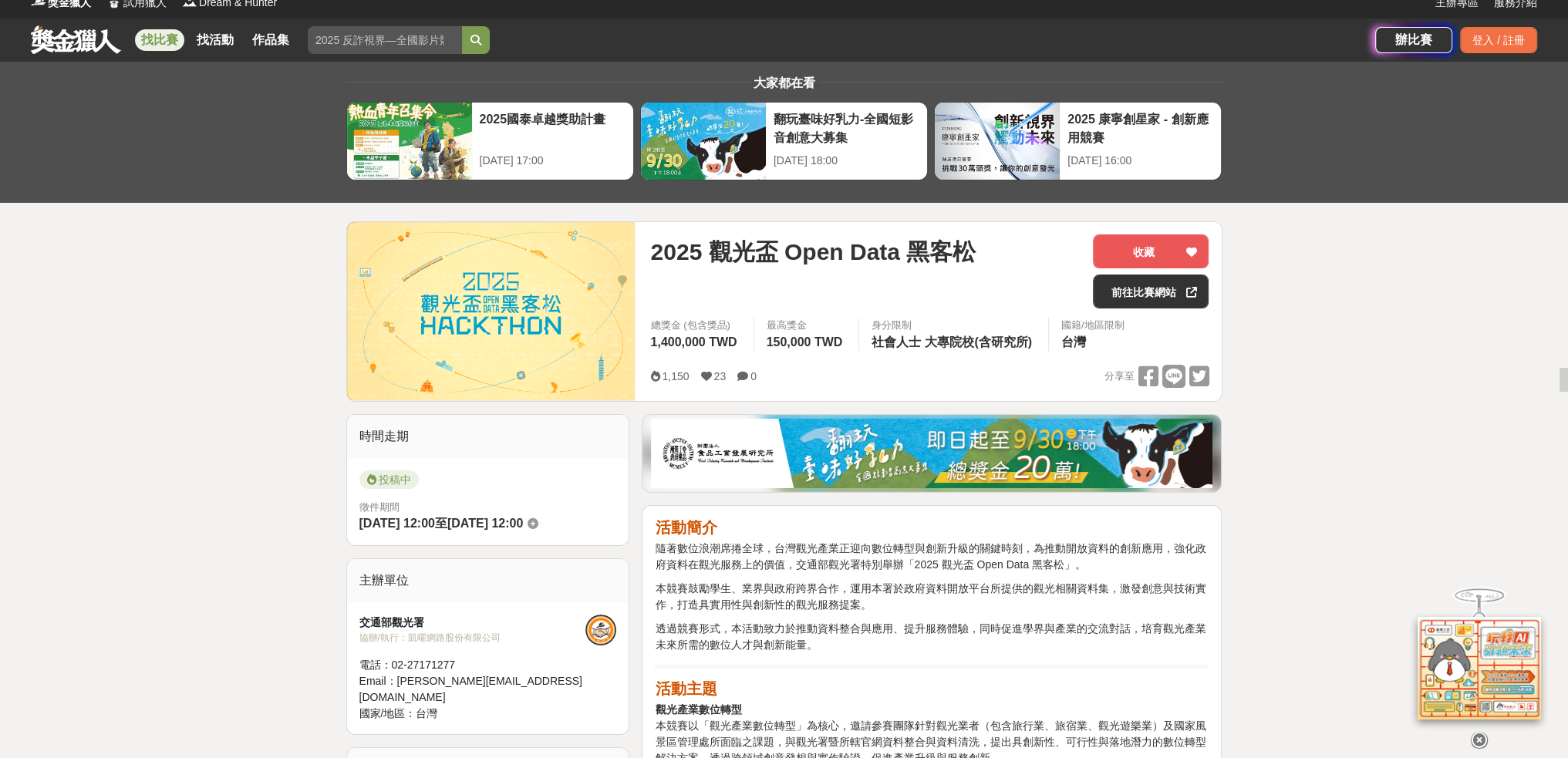
scroll to position [271, 0]
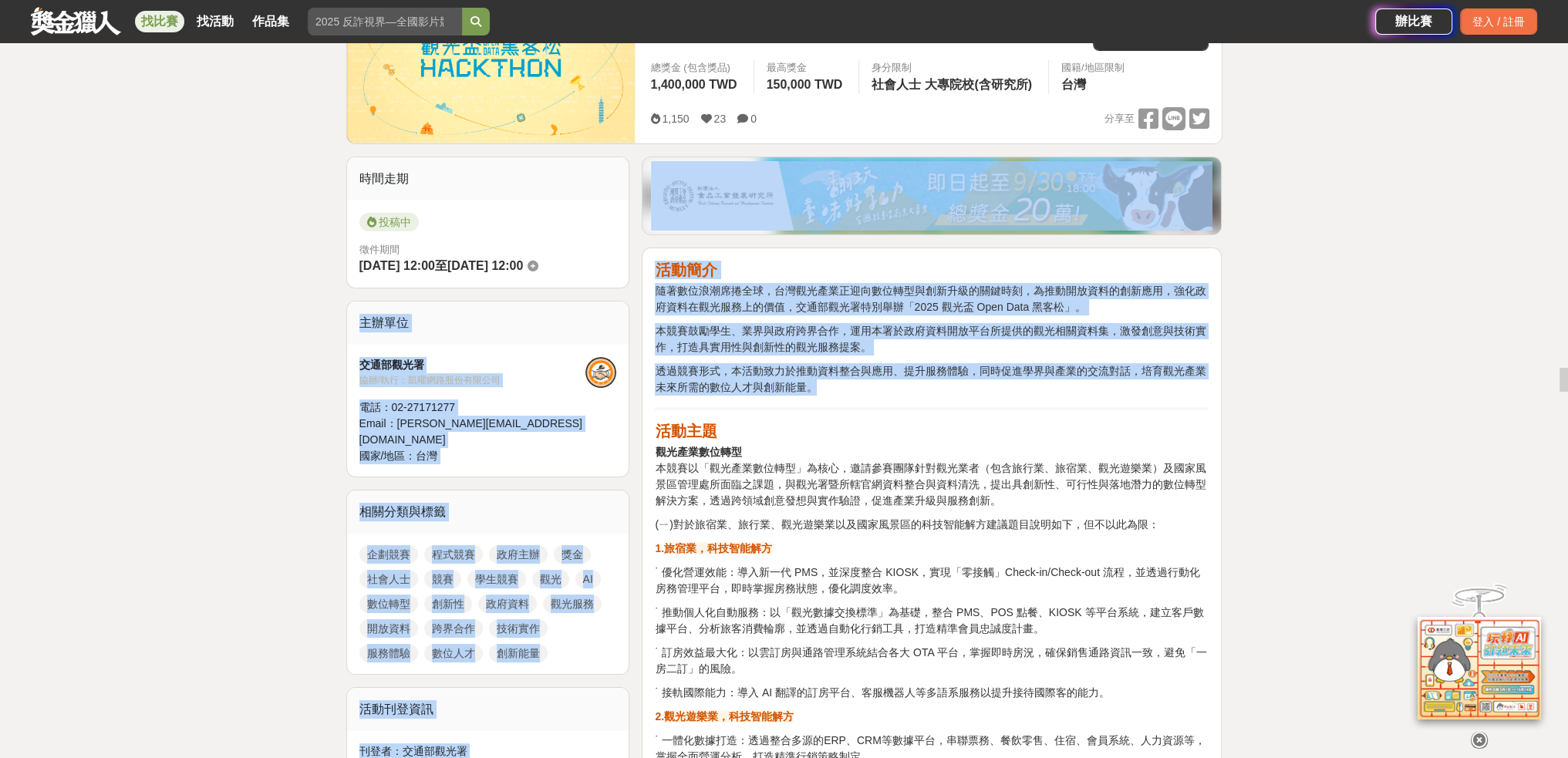
drag, startPoint x: 643, startPoint y: 277, endPoint x: 897, endPoint y: 381, distance: 274.5
click at [897, 381] on p "透過競賽形式，本活動致力於推動資料整合與應用、提升服務體驗，同時促進學界與產業的交流對話，培育觀光產業未來所需的數位人才與創新能量。" at bounding box center [931, 379] width 554 height 33
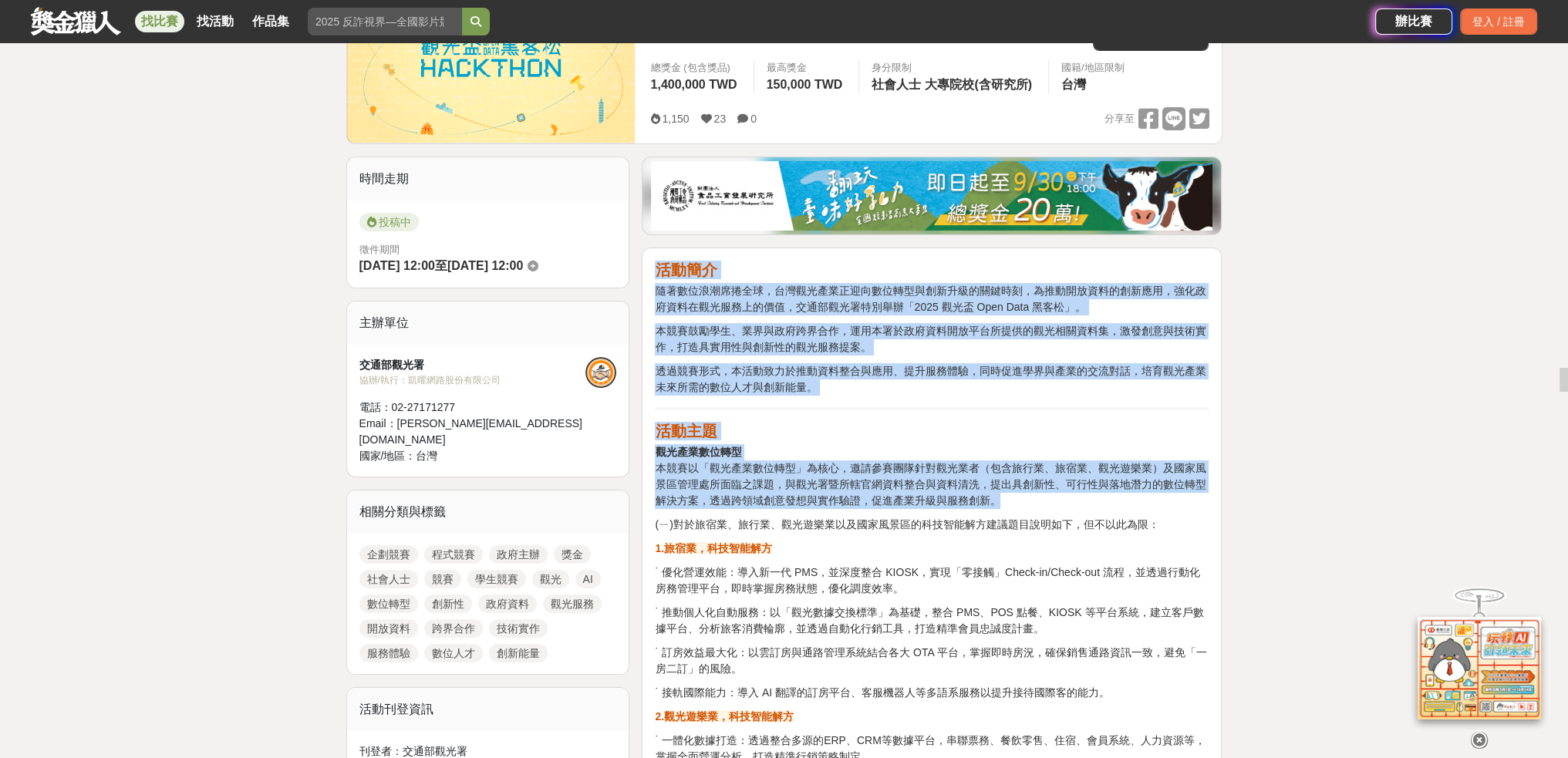
drag, startPoint x: 636, startPoint y: 276, endPoint x: 1008, endPoint y: 498, distance: 433.2
click at [1008, 498] on p "觀光產業數位轉型 本競賽以「觀光產業數位轉型」為核心，邀請參賽團隊針對觀光業者（包含旅行業、旅宿業、觀光遊樂業）及國家風景區管理處所面臨之課題，與觀光署暨所轄…" at bounding box center [931, 476] width 554 height 65
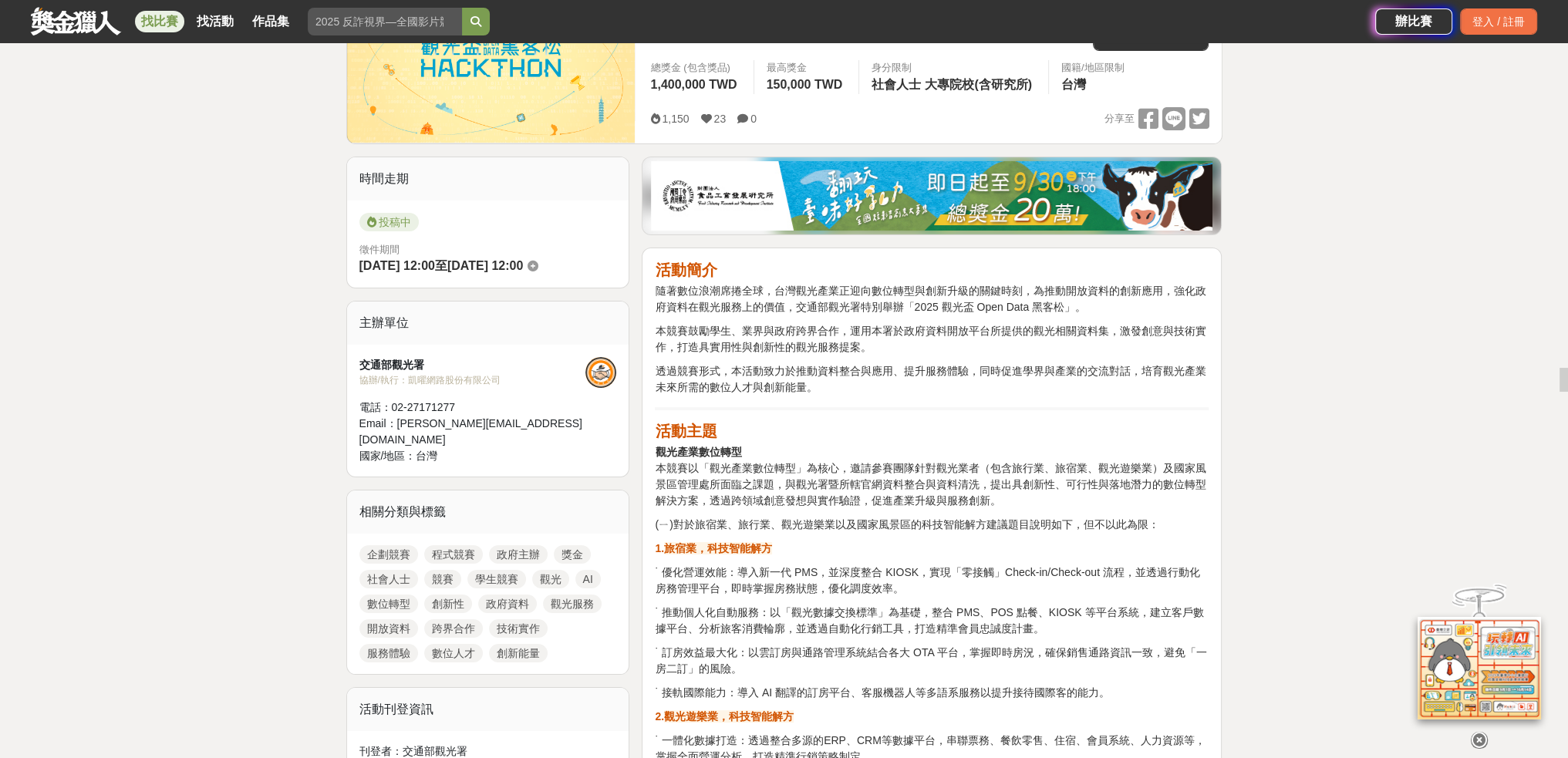
click at [1008, 498] on p "觀光產業數位轉型 本競賽以「觀光產業數位轉型」為核心，邀請參賽團隊針對觀光業者（包含旅行業、旅宿業、觀光遊樂業）及國家風景區管理處所面臨之課題，與觀光署暨所轄…" at bounding box center [931, 476] width 554 height 65
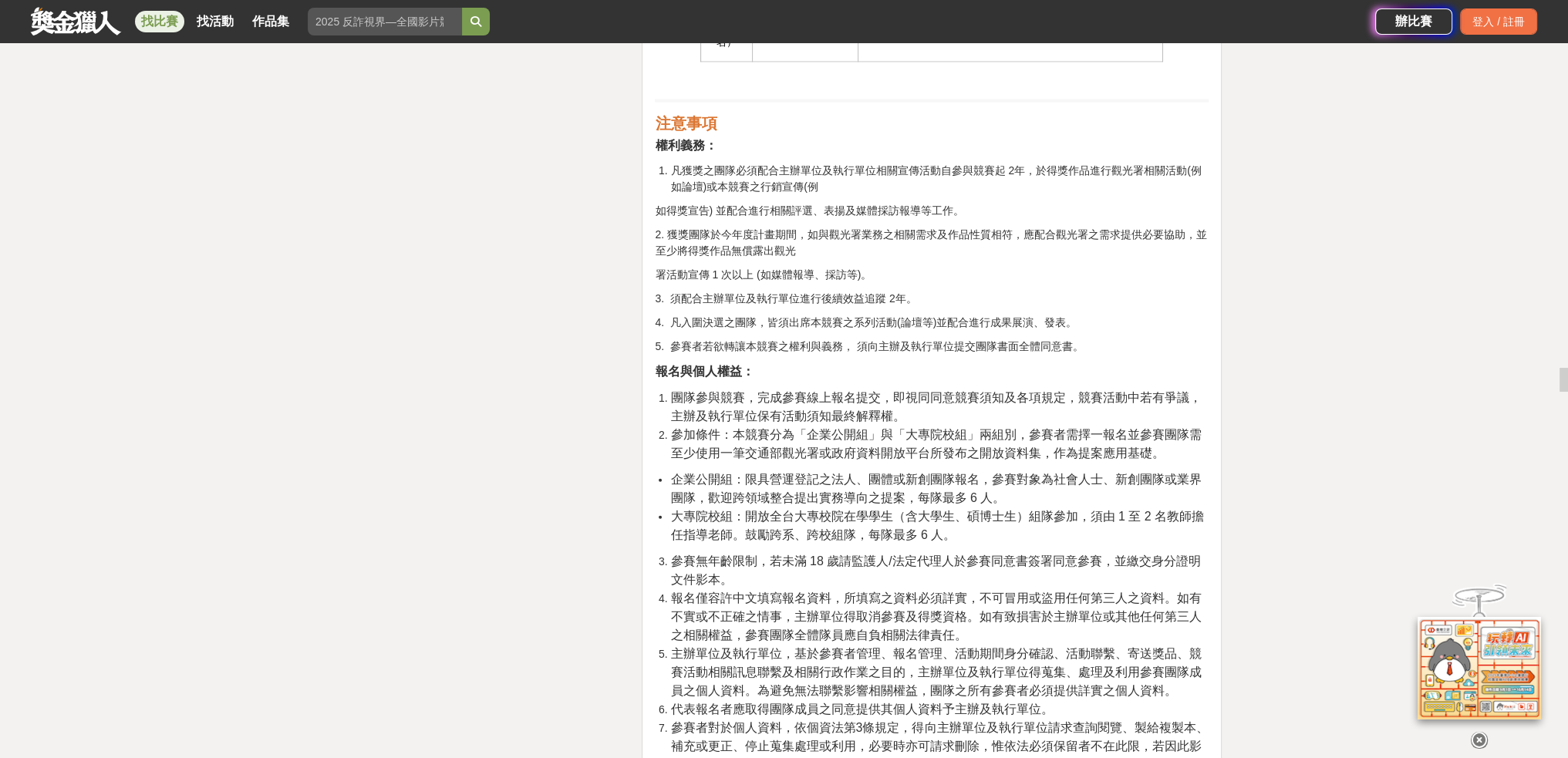
scroll to position [4368, 0]
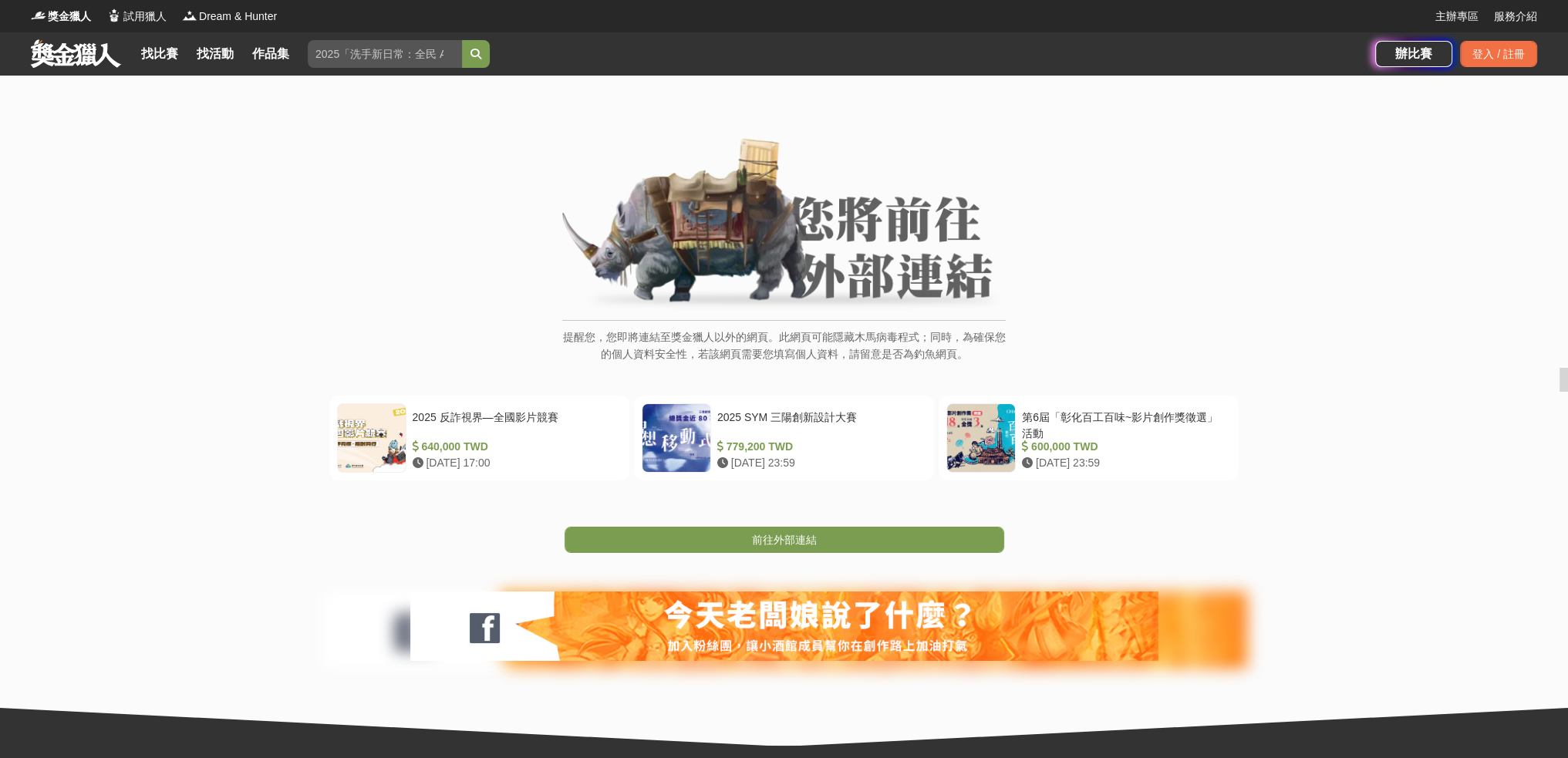
scroll to position [202, 0]
